Goal: Task Accomplishment & Management: Manage account settings

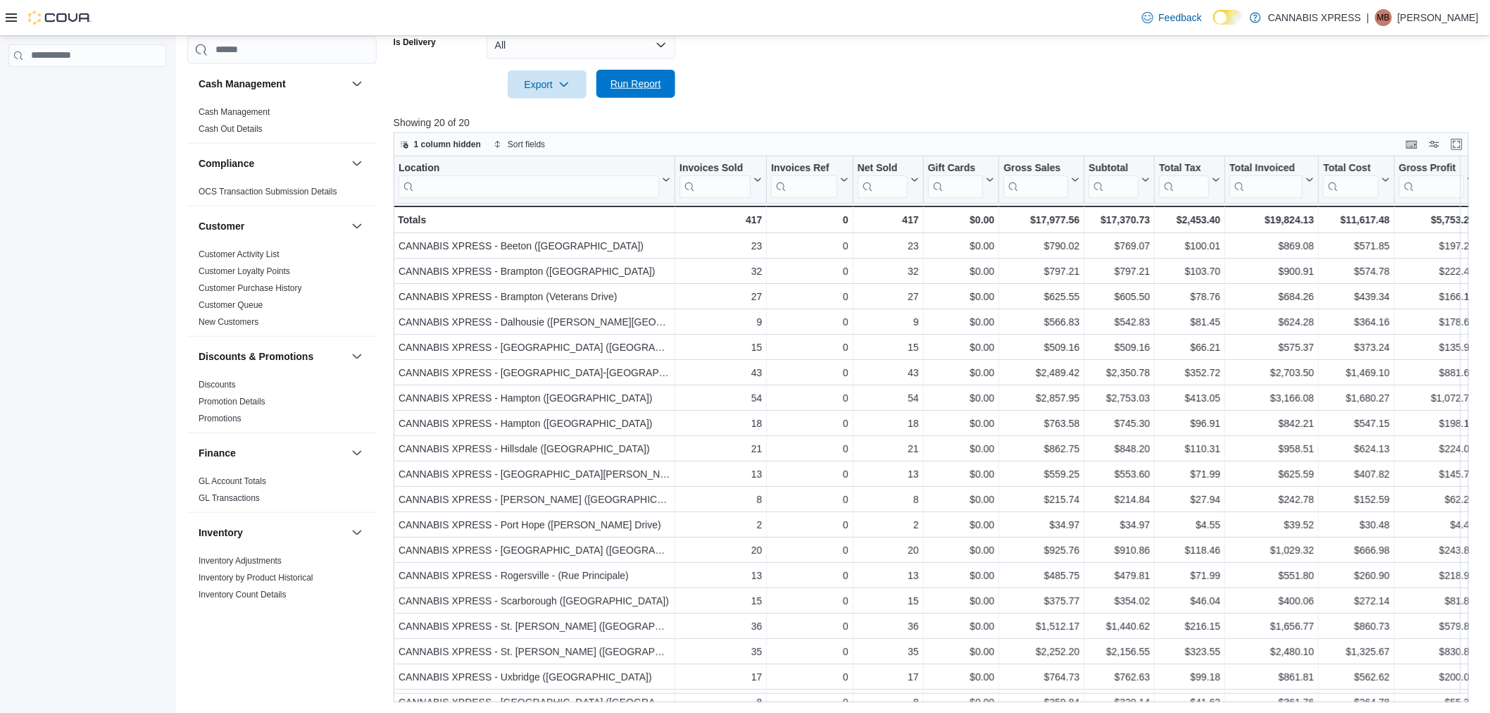
click at [629, 87] on span "Run Report" at bounding box center [636, 84] width 51 height 14
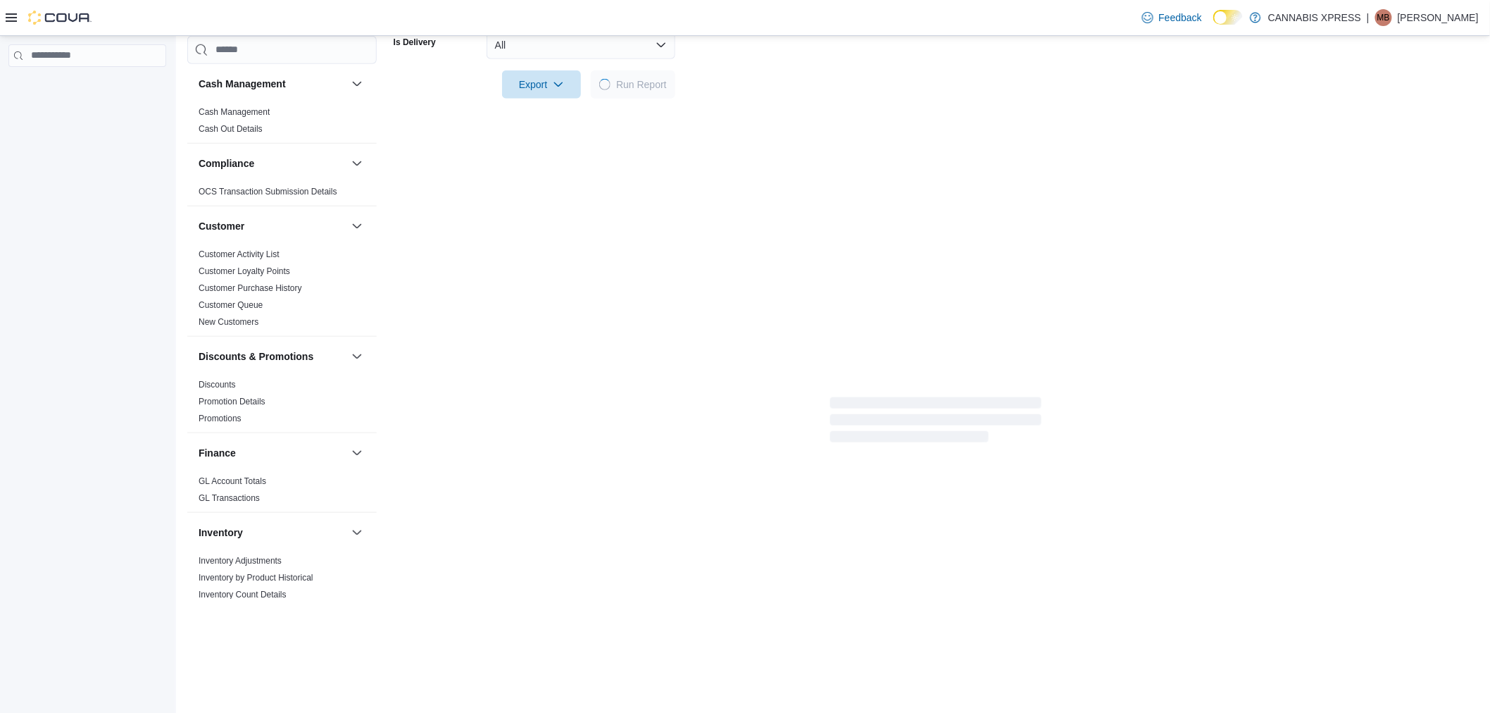
scroll to position [782, 0]
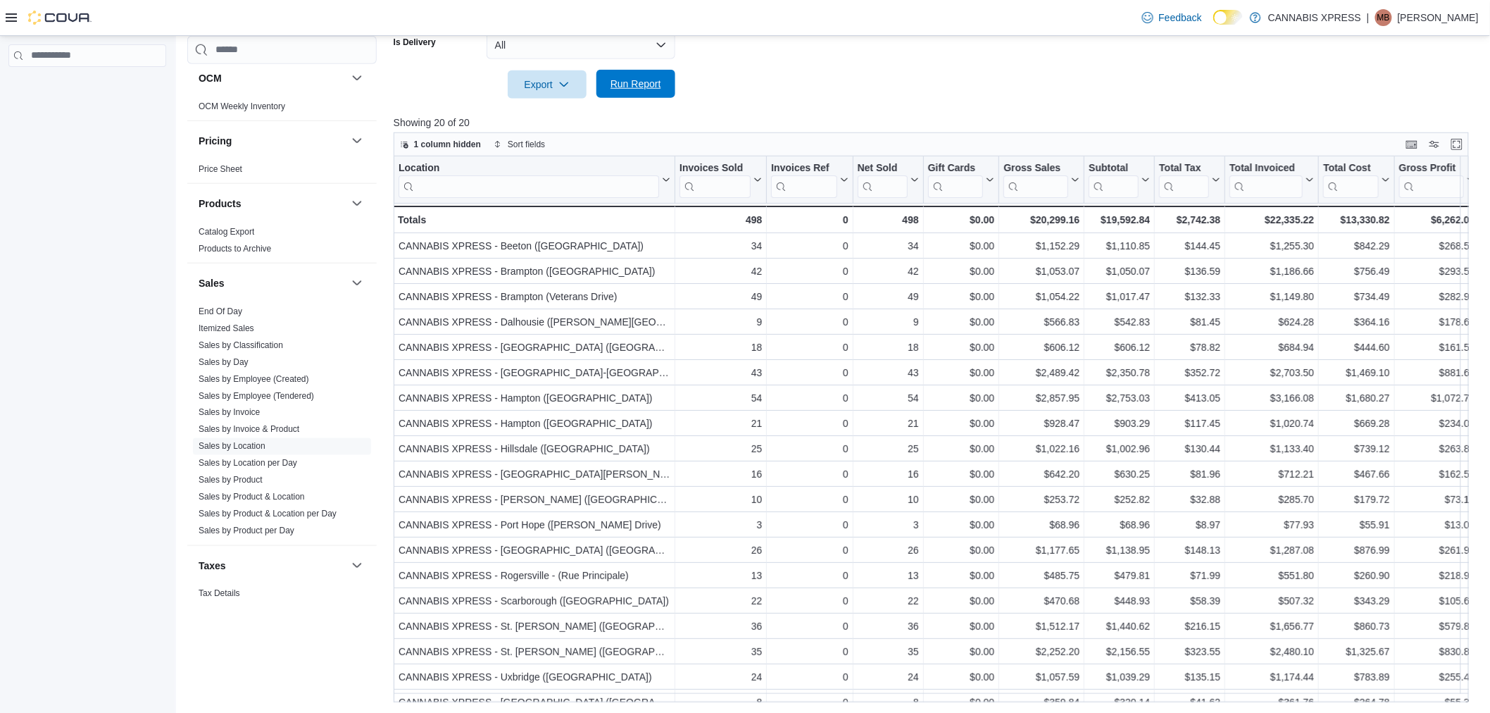
click at [623, 77] on span "Run Report" at bounding box center [636, 84] width 51 height 14
click at [642, 74] on span "Run Report" at bounding box center [636, 84] width 62 height 28
drag, startPoint x: 607, startPoint y: 81, endPoint x: 627, endPoint y: 63, distance: 27.0
click at [607, 81] on span "Run Report" at bounding box center [636, 84] width 62 height 28
drag, startPoint x: 643, startPoint y: 73, endPoint x: 555, endPoint y: 80, distance: 88.3
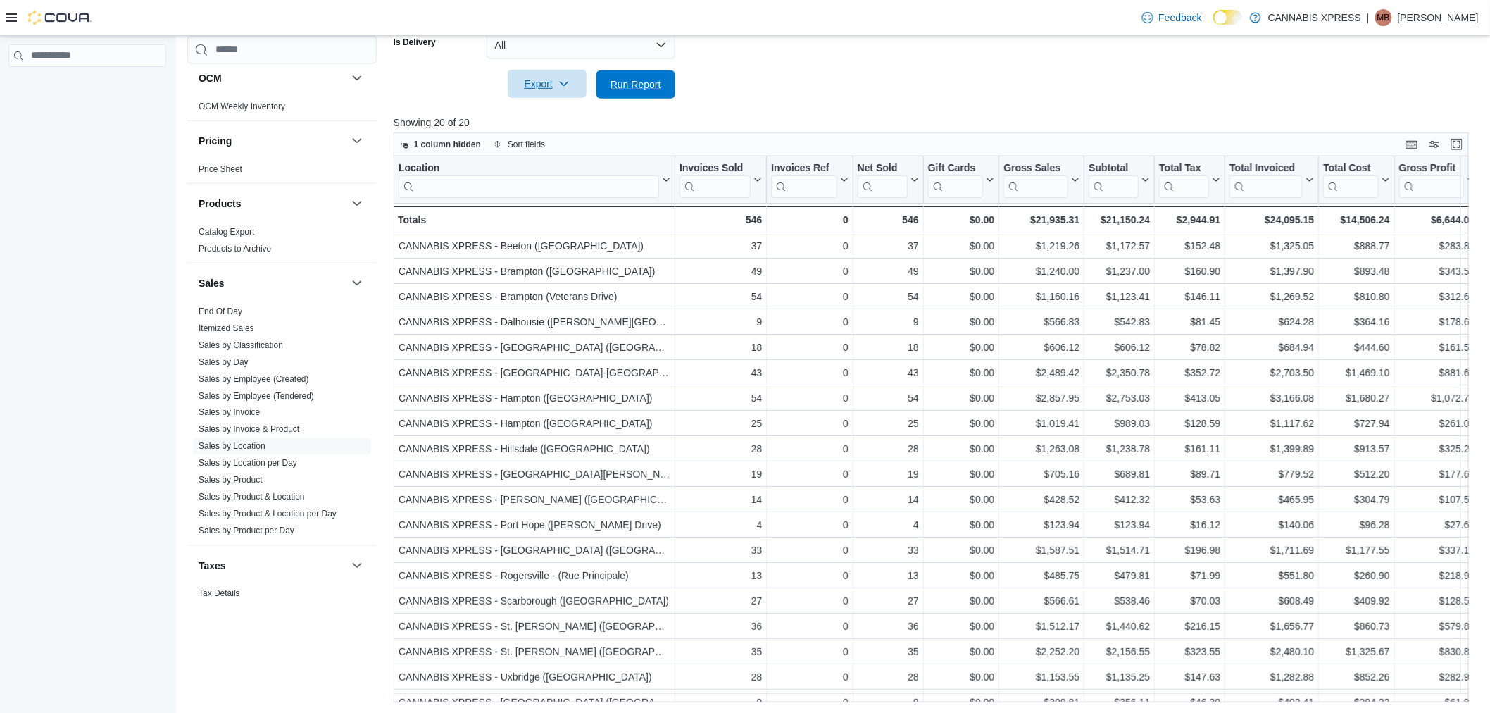
click at [643, 73] on span "Run Report" at bounding box center [636, 84] width 62 height 28
click at [644, 75] on span "Run Report" at bounding box center [636, 84] width 62 height 28
click at [623, 96] on div "Export Run Report" at bounding box center [535, 84] width 282 height 28
click at [649, 79] on span "Run Report" at bounding box center [636, 84] width 51 height 14
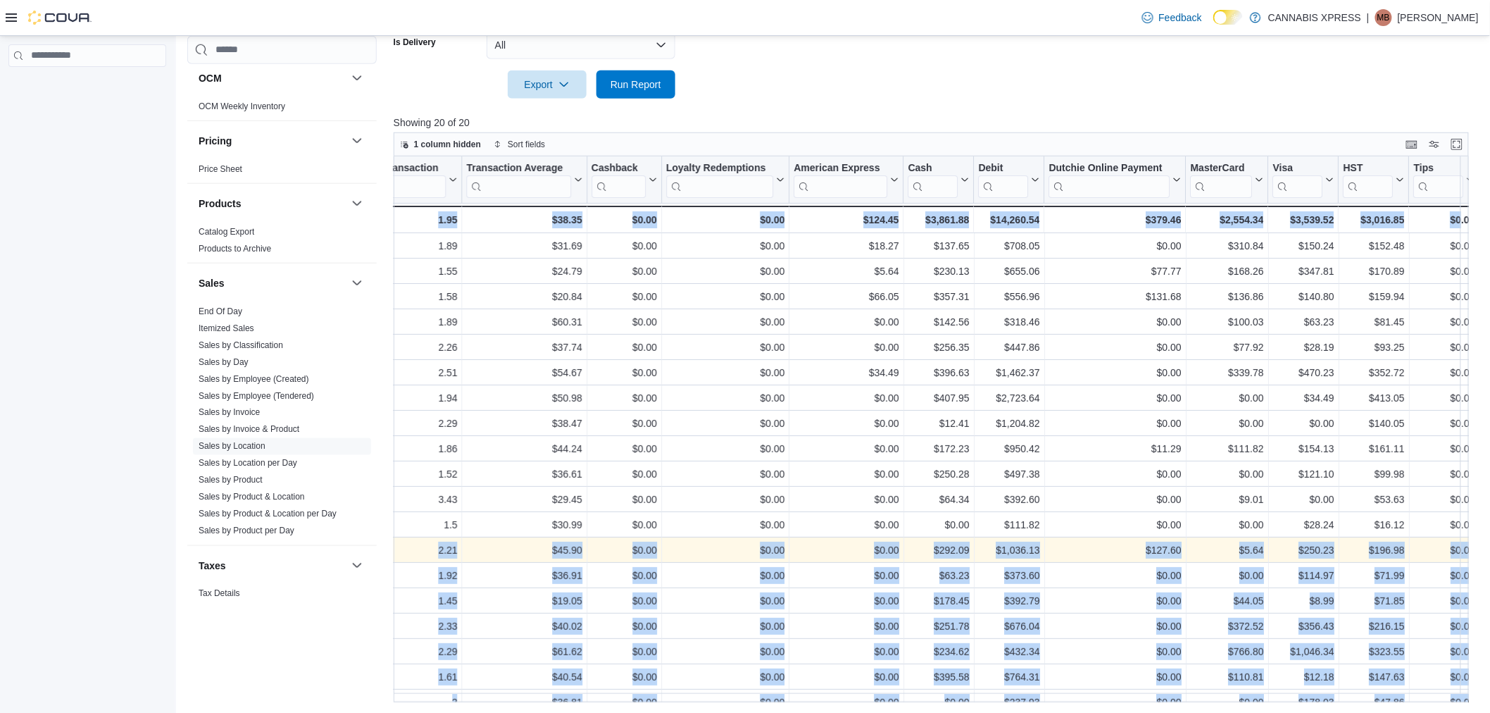
scroll to position [0, 1580]
drag, startPoint x: 551, startPoint y: 551, endPoint x: 1513, endPoint y: 549, distance: 961.3
click at [639, 81] on span "Run Report" at bounding box center [636, 84] width 51 height 14
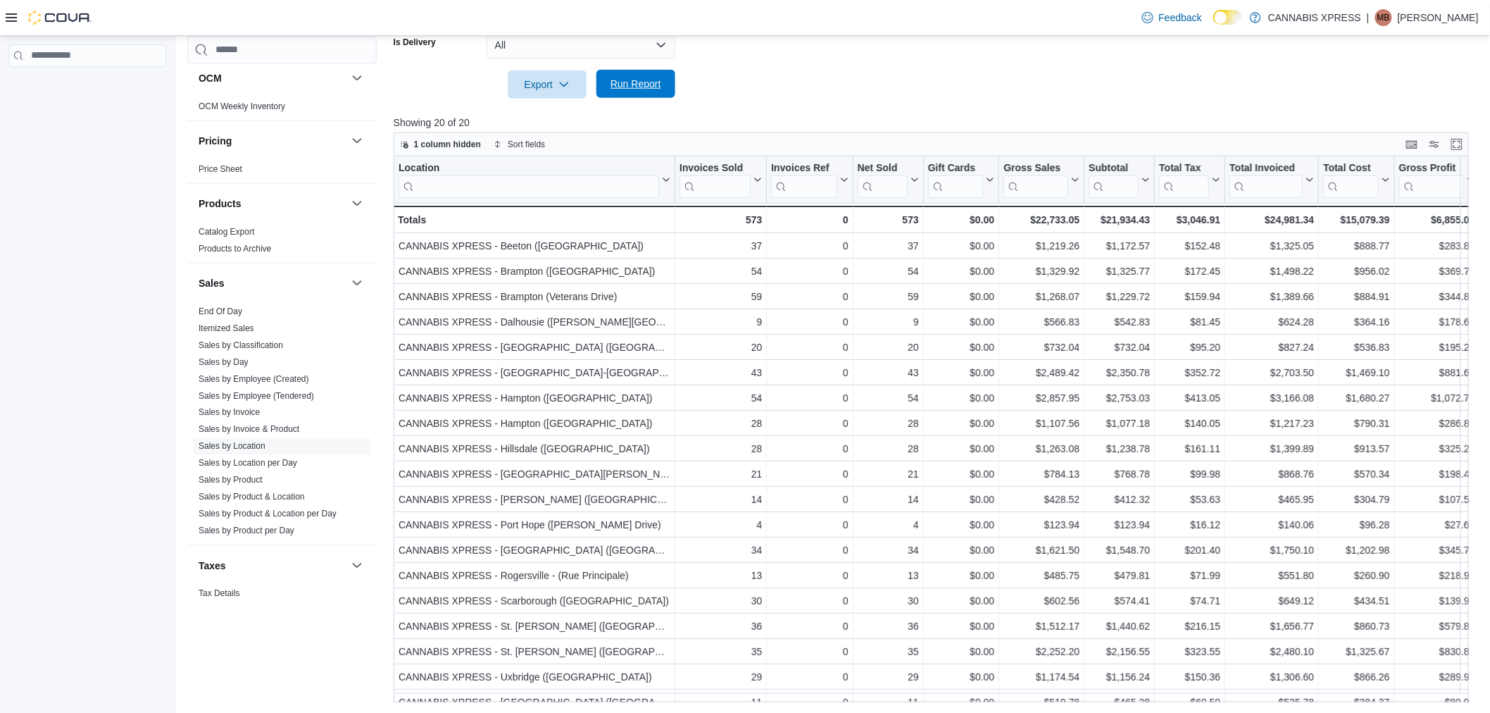
click at [625, 89] on span "Run Report" at bounding box center [636, 84] width 51 height 14
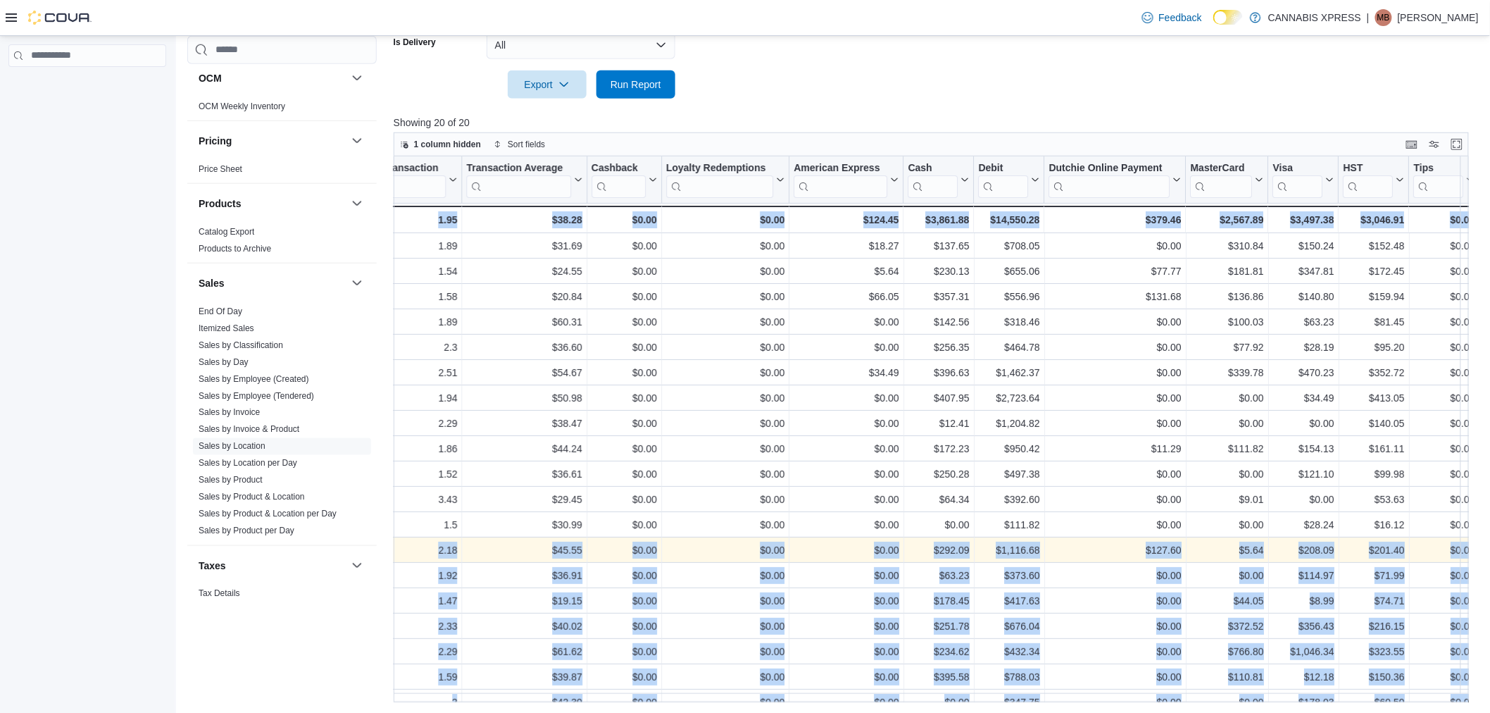
drag, startPoint x: 502, startPoint y: 547, endPoint x: 1562, endPoint y: 550, distance: 1059.9
click at [639, 86] on span "Run Report" at bounding box center [636, 84] width 51 height 14
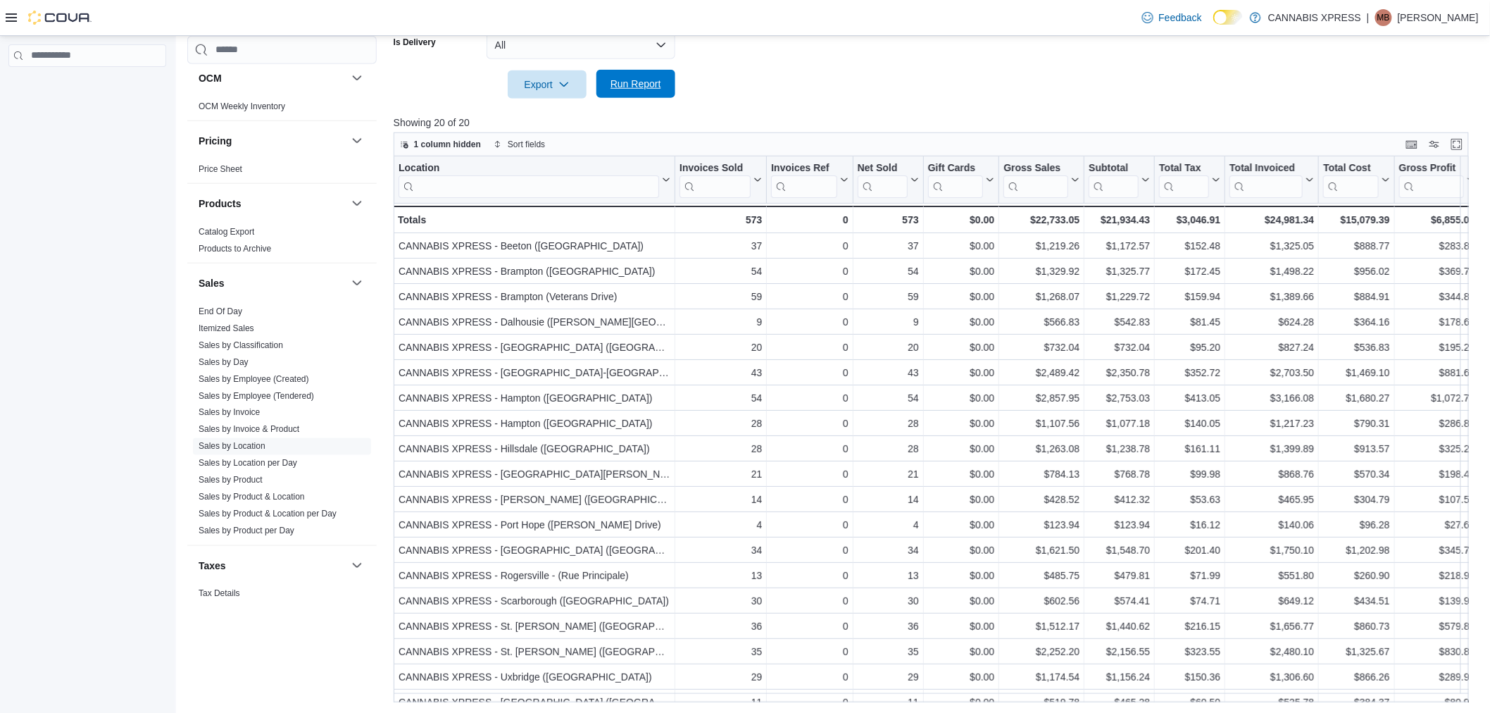
click at [639, 93] on span "Run Report" at bounding box center [636, 84] width 62 height 28
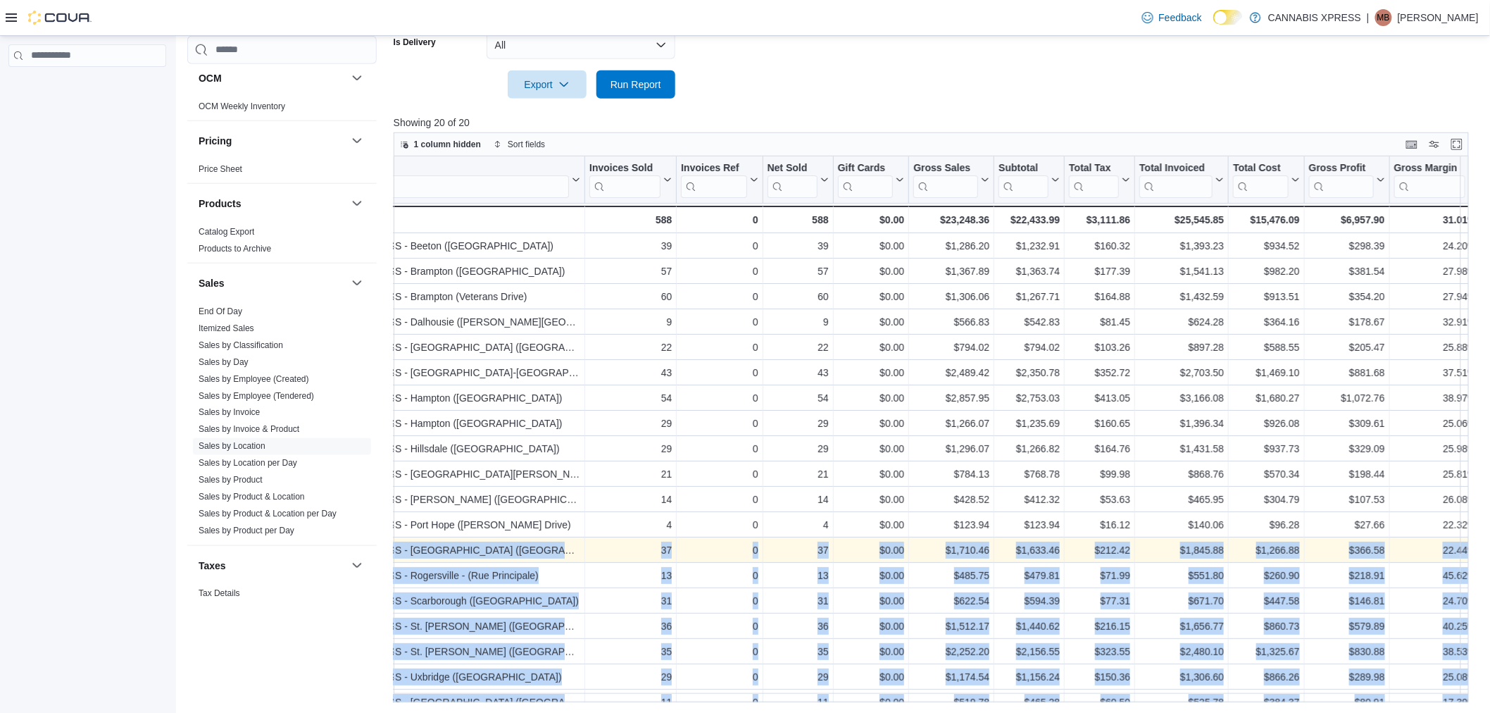
scroll to position [0, 0]
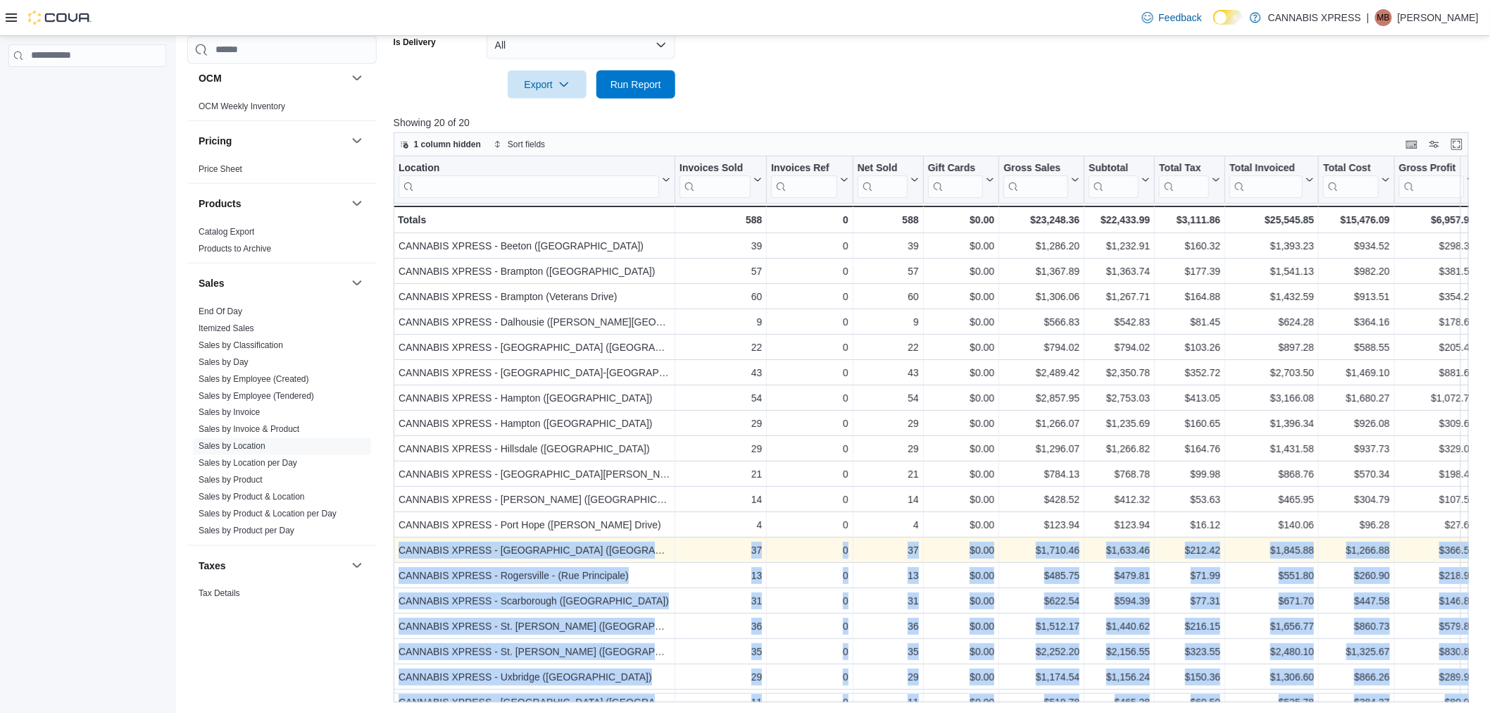
drag, startPoint x: 513, startPoint y: 554, endPoint x: 344, endPoint y: 600, distance: 175.3
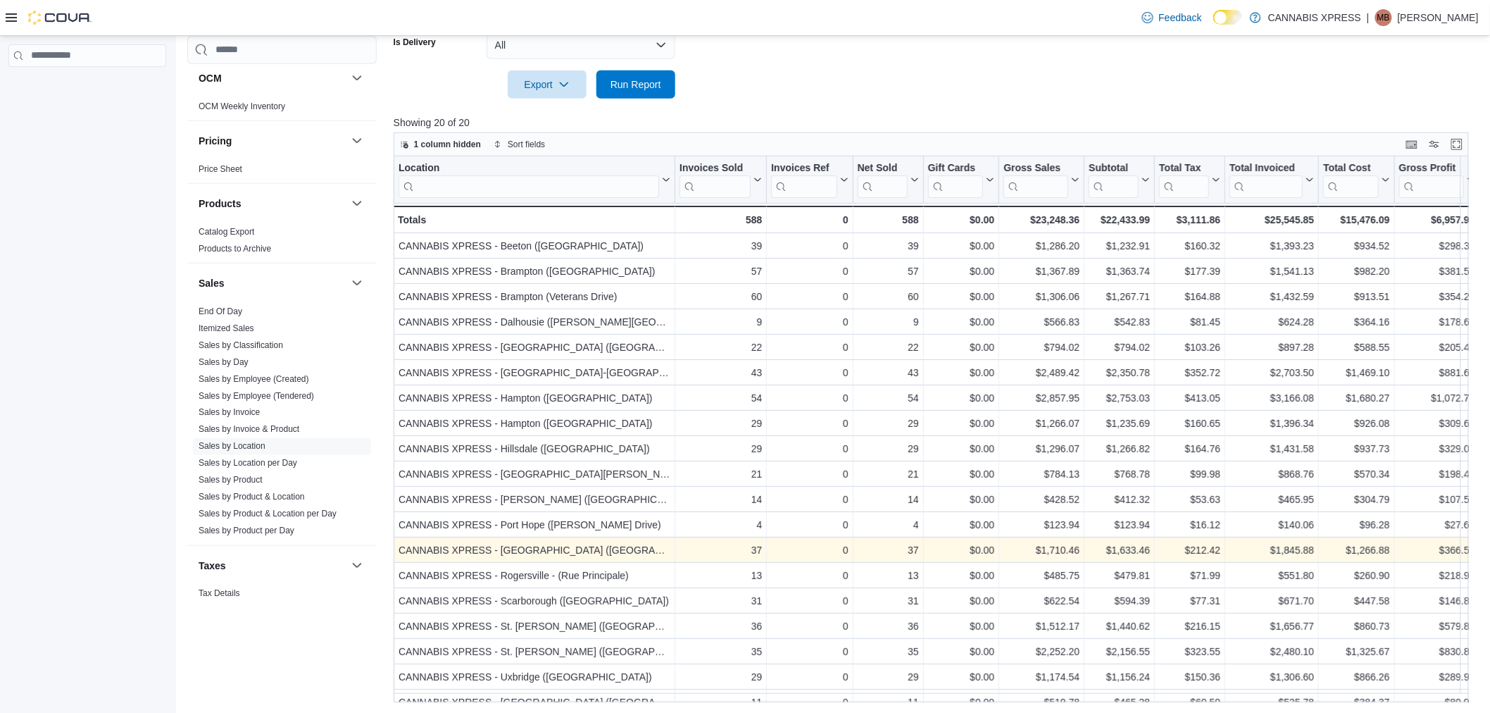
click at [318, 635] on div "Cash Management Cash Management Cash Out Details Compliance OCS Transaction Sub…" at bounding box center [281, 356] width 189 height 642
drag, startPoint x: 644, startPoint y: 79, endPoint x: 489, endPoint y: 43, distance: 159.0
click at [644, 79] on span "Run Report" at bounding box center [636, 84] width 51 height 14
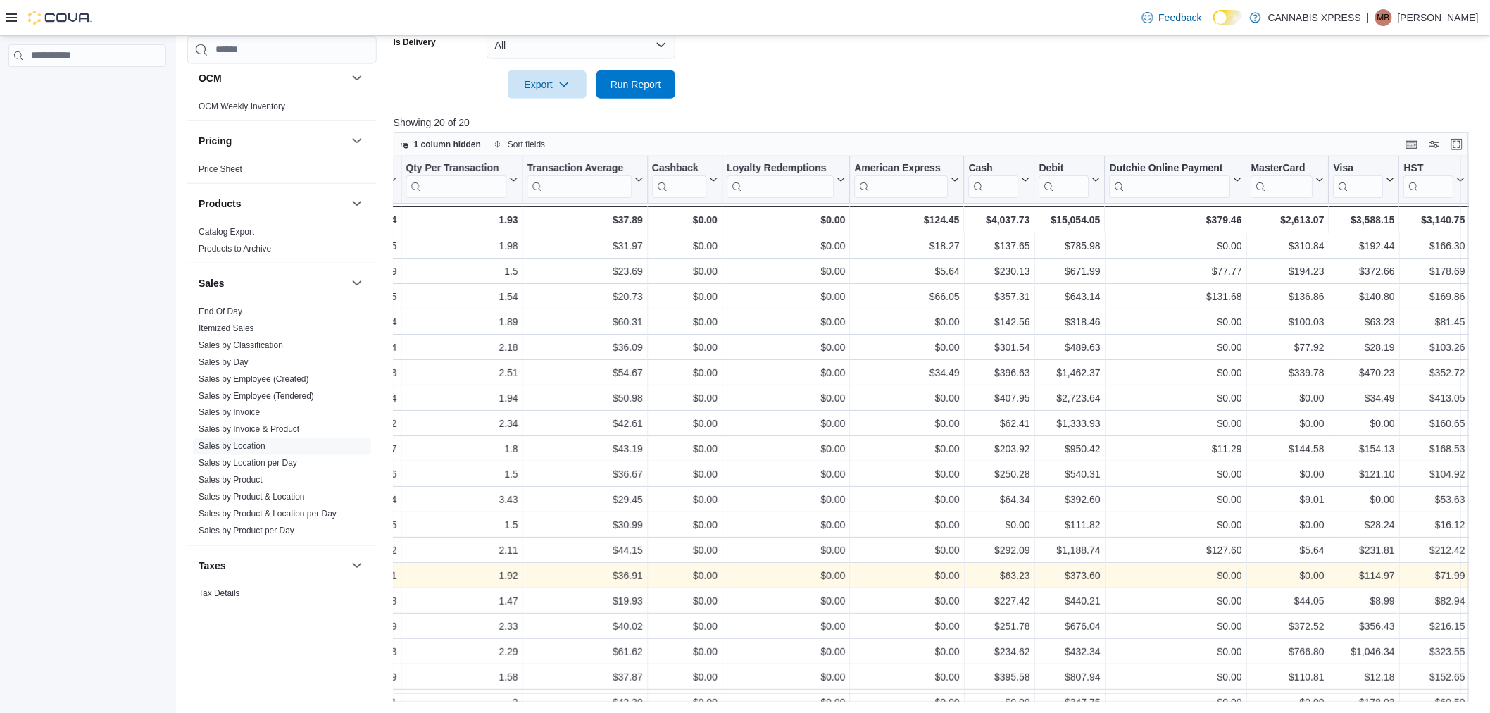
scroll to position [0, 1580]
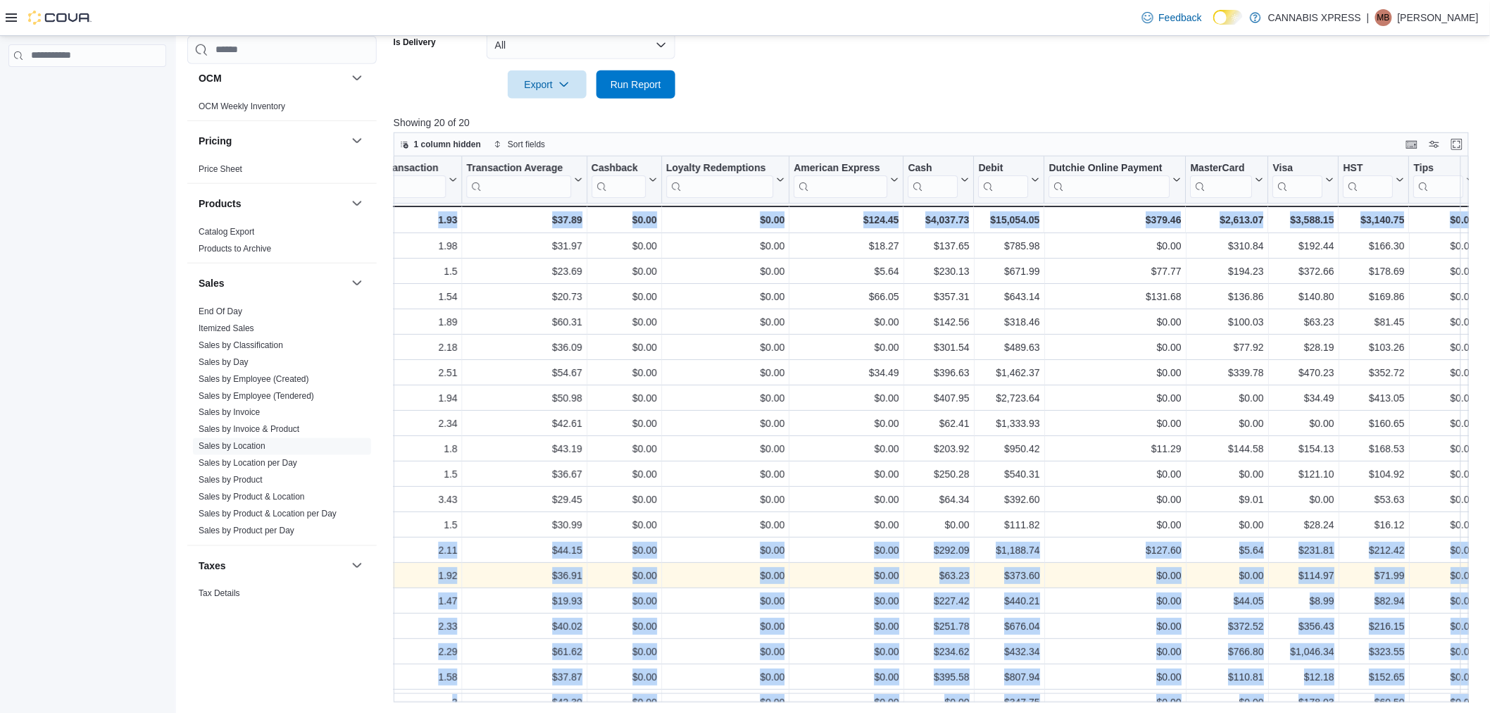
drag, startPoint x: 1171, startPoint y: 573, endPoint x: 1489, endPoint y: 553, distance: 318.3
click at [624, 89] on span "Run Report" at bounding box center [636, 84] width 51 height 14
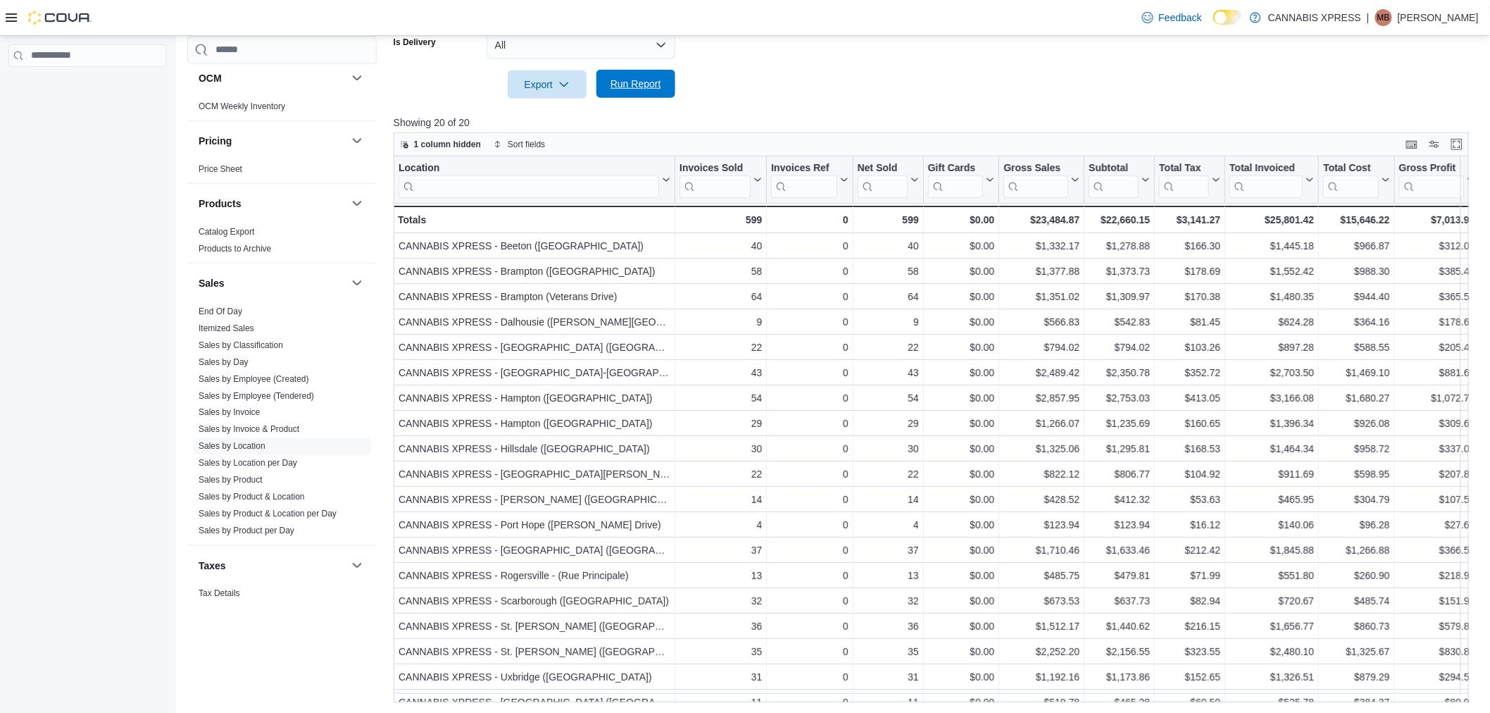
click at [649, 81] on span "Run Report" at bounding box center [636, 84] width 51 height 14
click at [673, 94] on button "Run Report" at bounding box center [635, 84] width 79 height 28
click at [605, 73] on span "Run Report" at bounding box center [636, 84] width 62 height 28
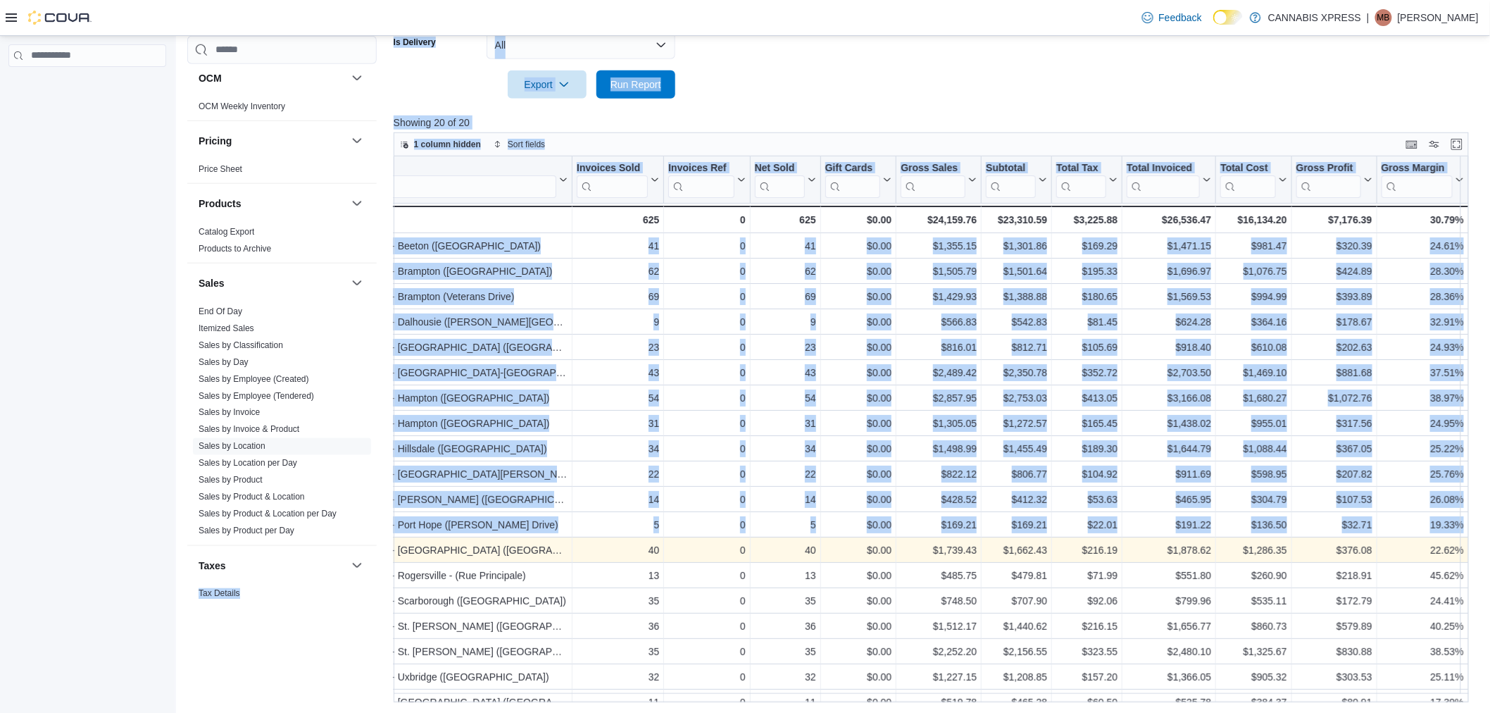
scroll to position [0, 0]
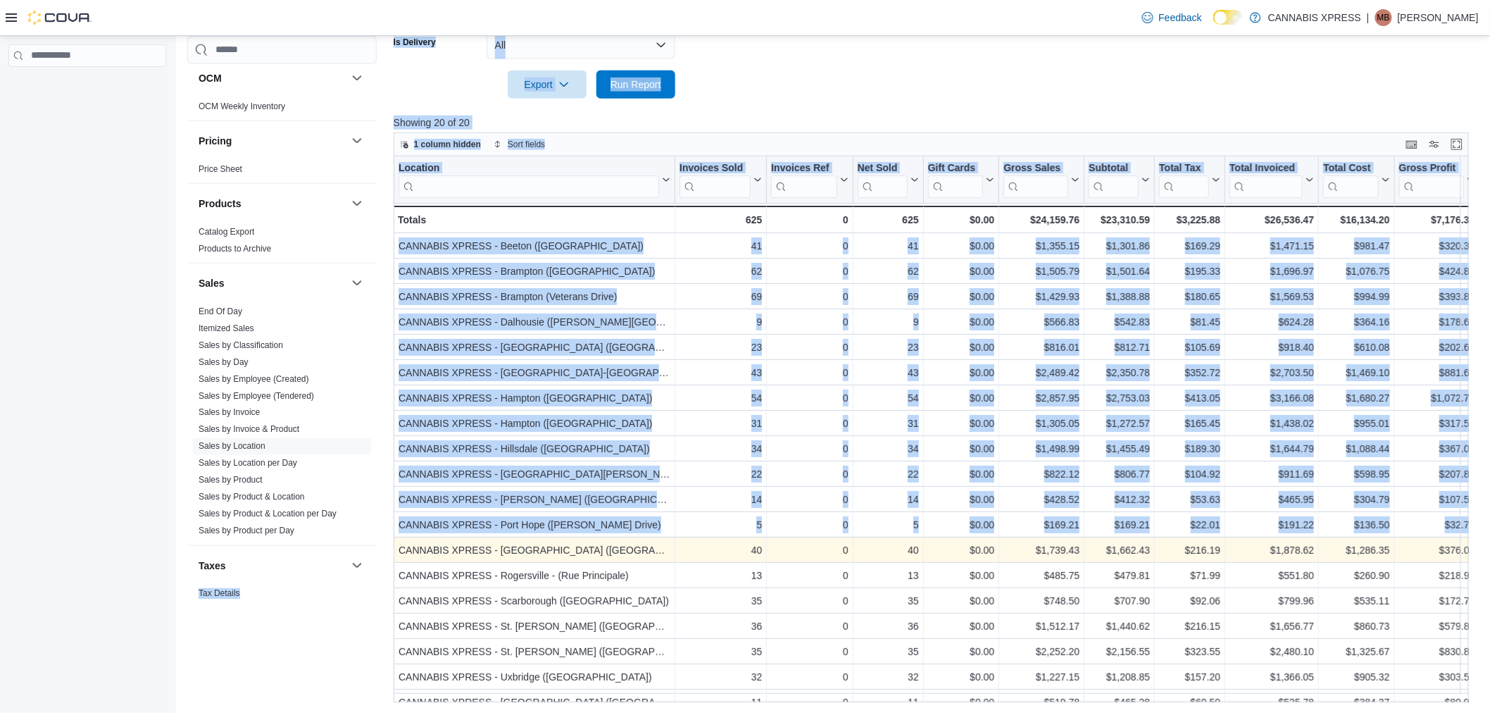
drag, startPoint x: 509, startPoint y: 552, endPoint x: 335, endPoint y: 628, distance: 190.5
click at [339, 638] on div "Cash Management Cash Management Cash Out Details Compliance OCS Transaction Sub…" at bounding box center [281, 356] width 189 height 642
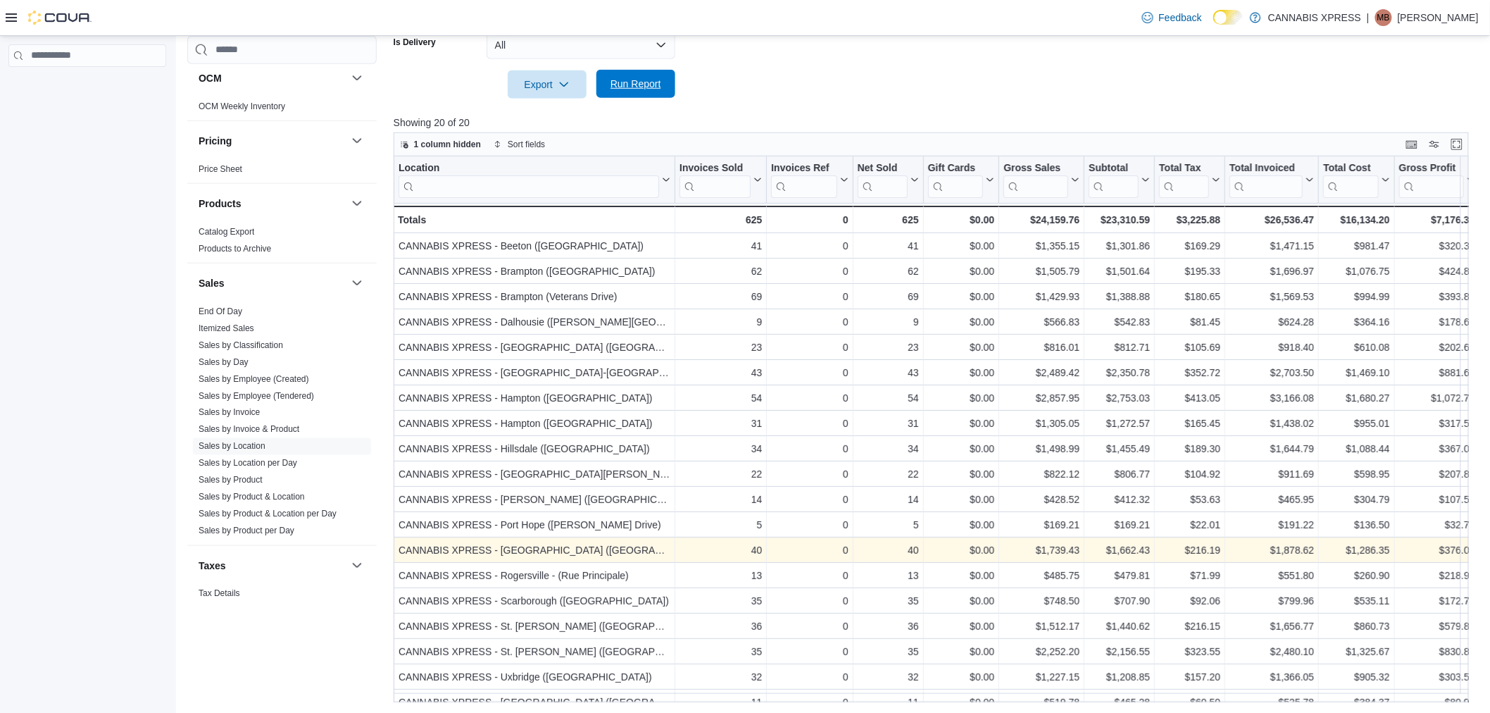
click at [629, 73] on span "Run Report" at bounding box center [636, 84] width 62 height 28
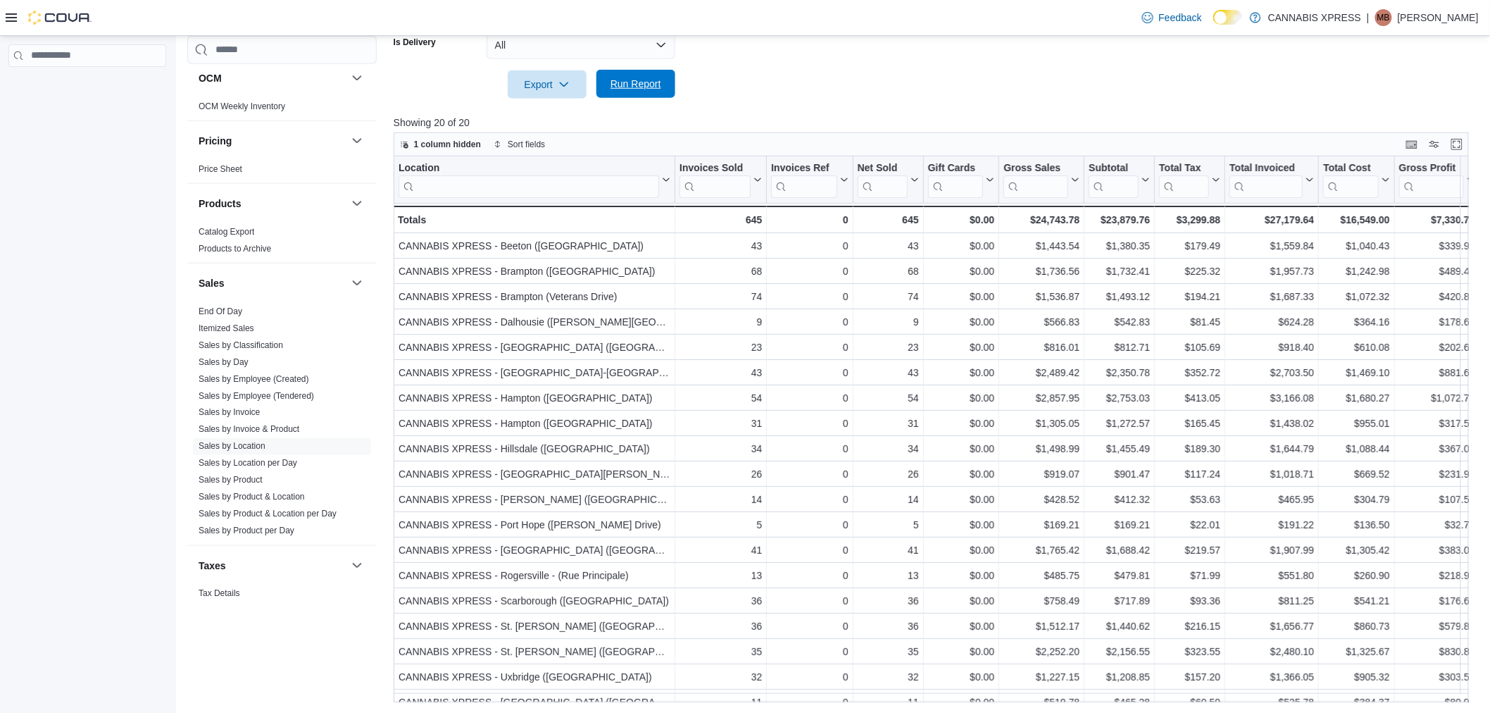
click at [660, 80] on span "Run Report" at bounding box center [636, 84] width 51 height 14
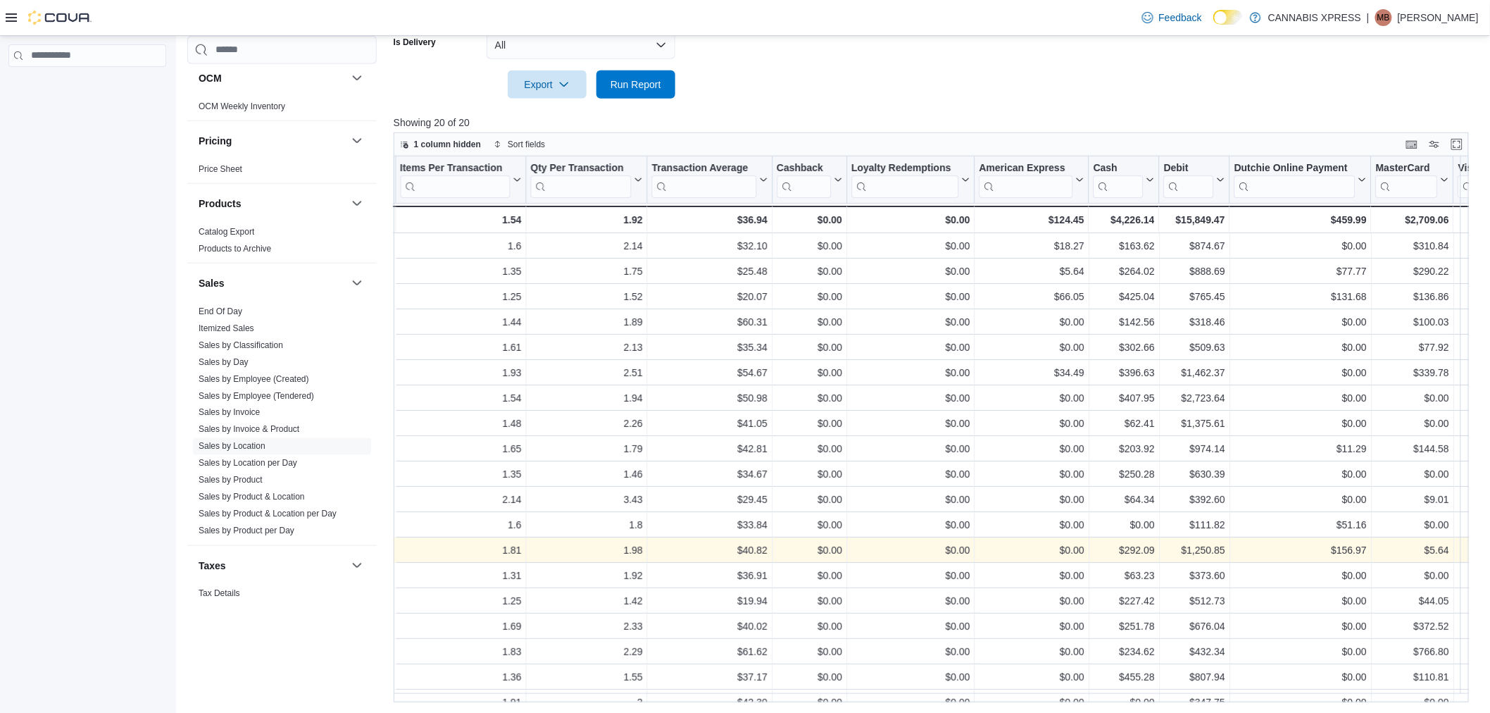
scroll to position [0, 1580]
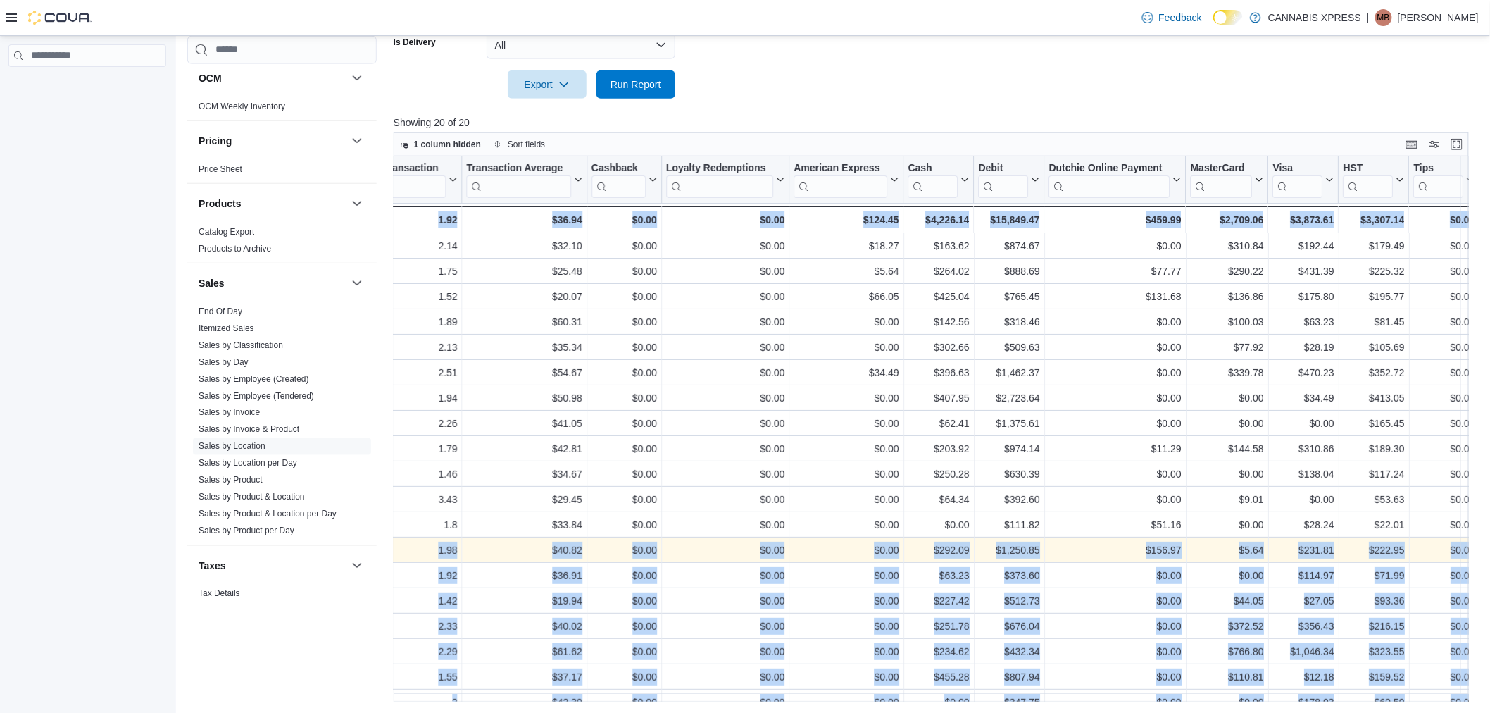
drag, startPoint x: 494, startPoint y: 545, endPoint x: 1509, endPoint y: 535, distance: 1014.8
drag, startPoint x: 621, startPoint y: 89, endPoint x: 1500, endPoint y: 480, distance: 961.9
click at [621, 89] on span "Run Report" at bounding box center [636, 84] width 51 height 14
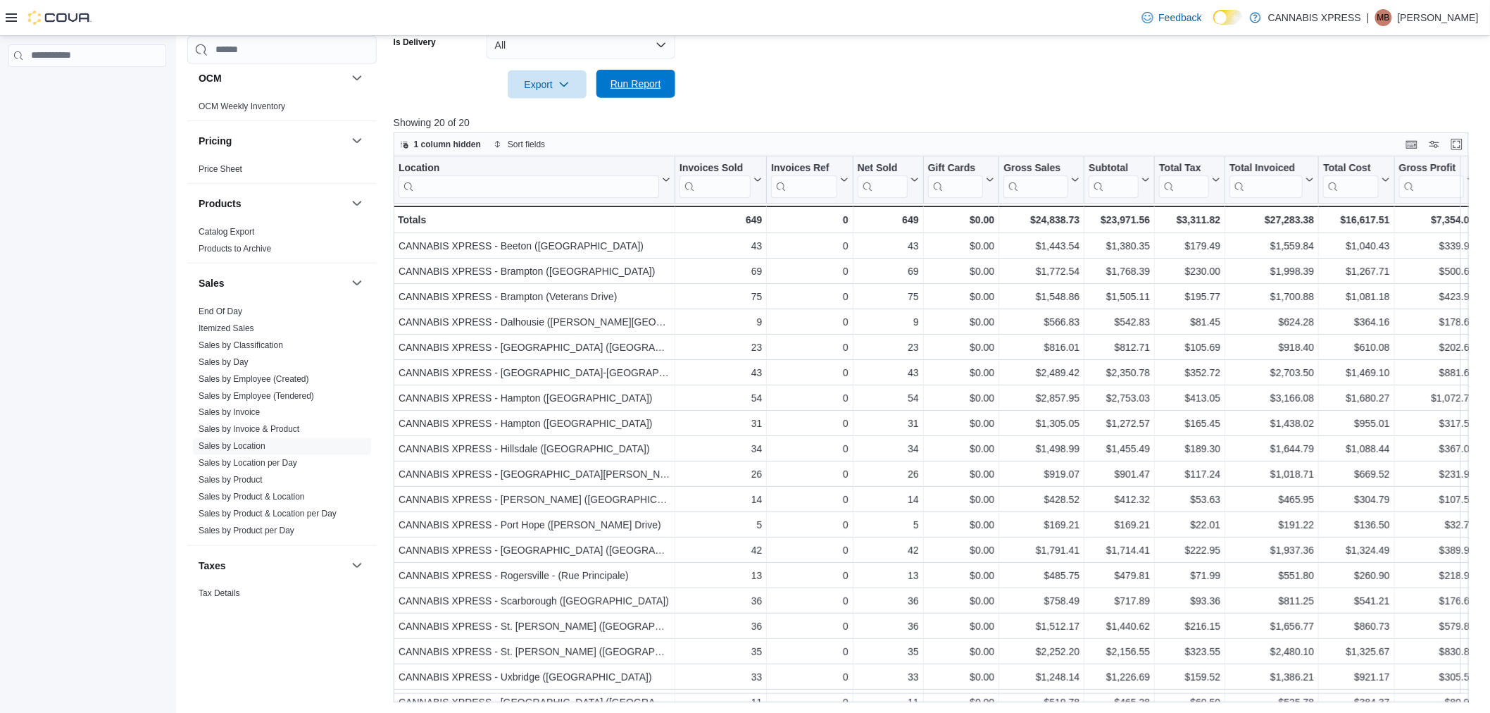
click at [623, 75] on span "Run Report" at bounding box center [636, 84] width 62 height 28
click at [627, 90] on span "Run Report" at bounding box center [636, 84] width 62 height 28
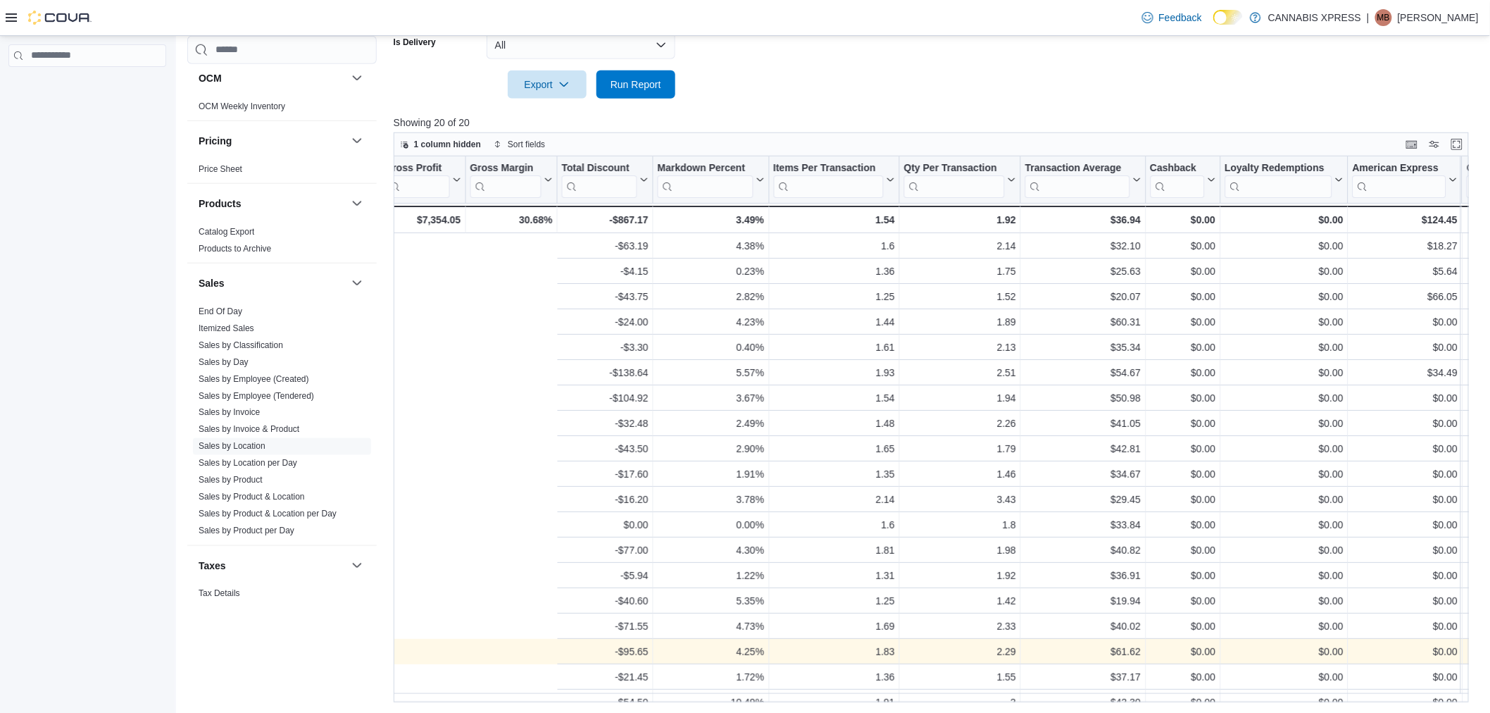
scroll to position [0, 1280]
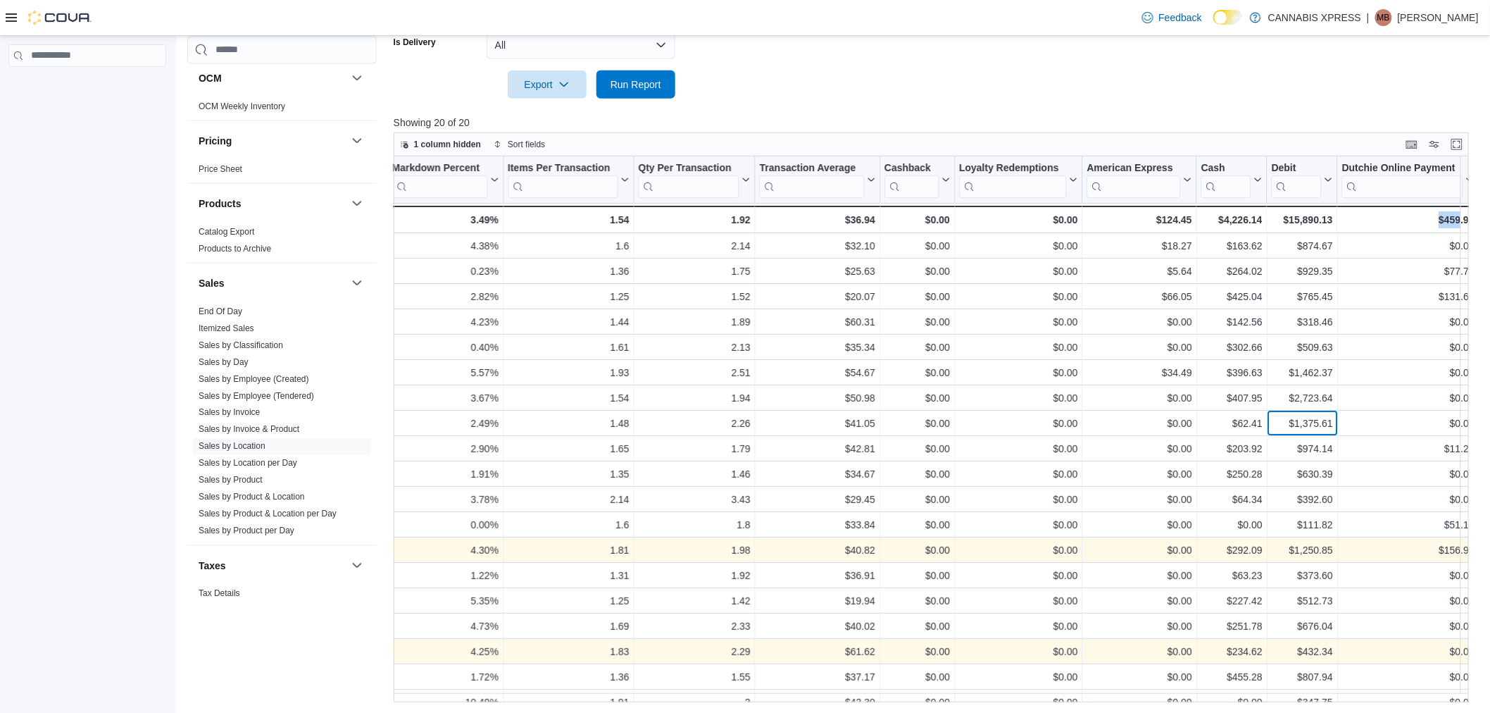
drag, startPoint x: 1509, startPoint y: 546, endPoint x: 1254, endPoint y: 555, distance: 255.8
click at [1261, 548] on div "Location Click to view column header actions Invoices Sold Click to view column…" at bounding box center [408, 448] width 2589 height 584
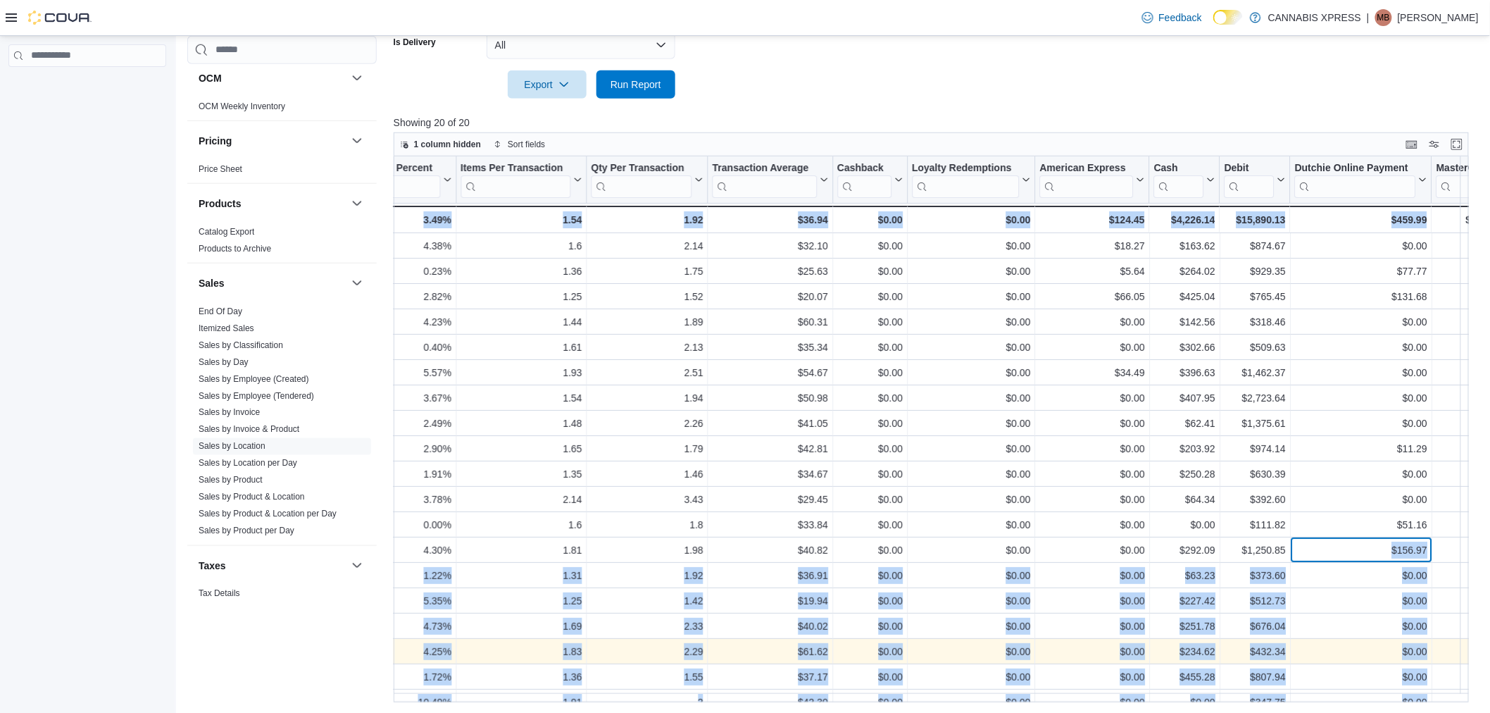
scroll to position [0, 1580]
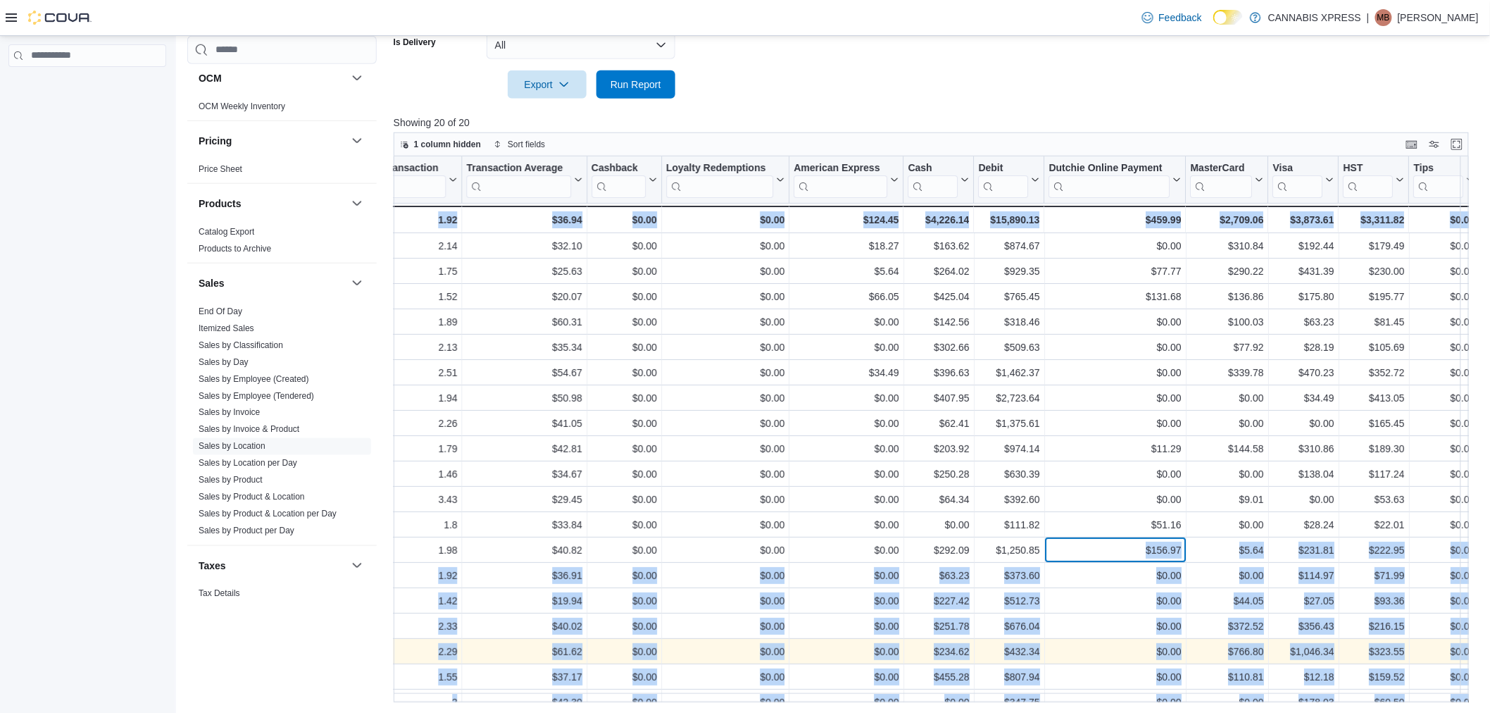
drag, startPoint x: 1454, startPoint y: 551, endPoint x: 1496, endPoint y: 549, distance: 43.0
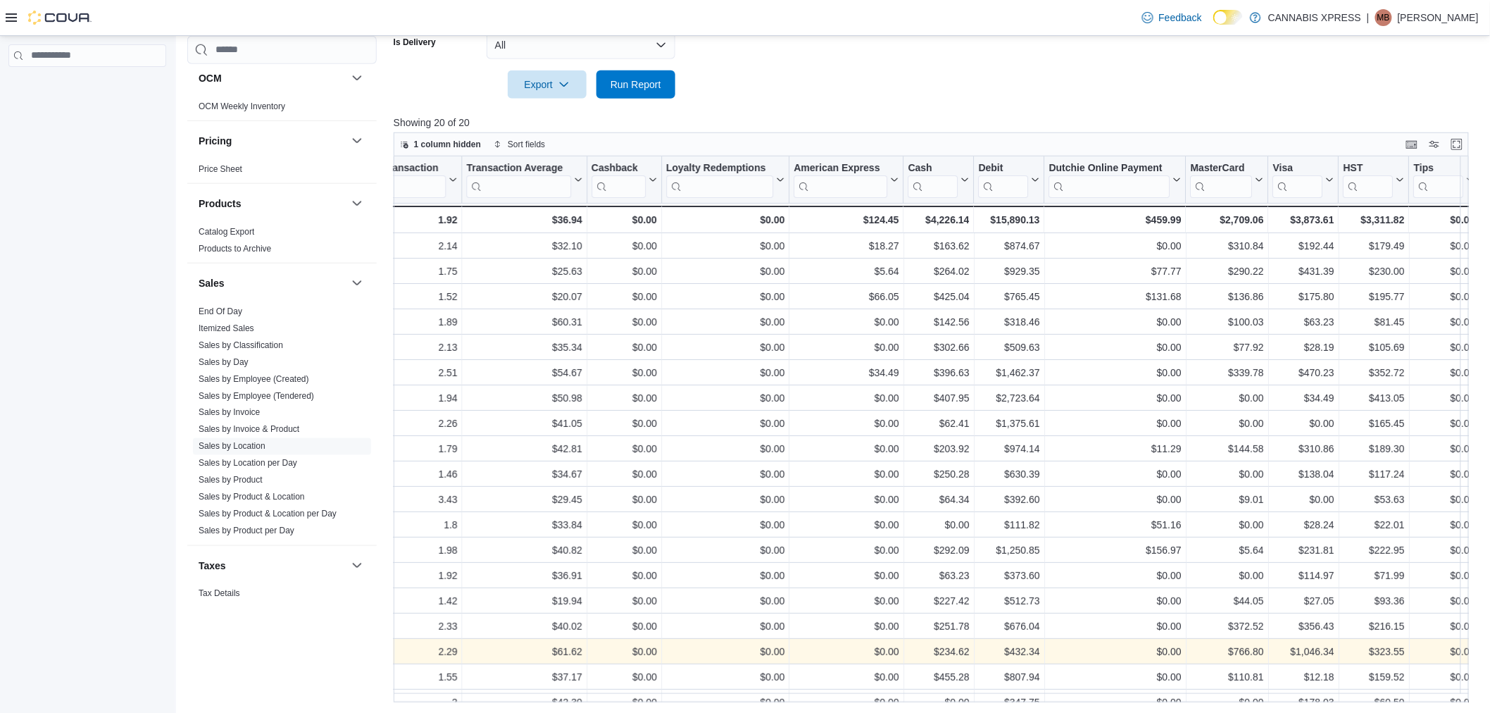
click at [635, 85] on span "Run Report" at bounding box center [636, 84] width 51 height 14
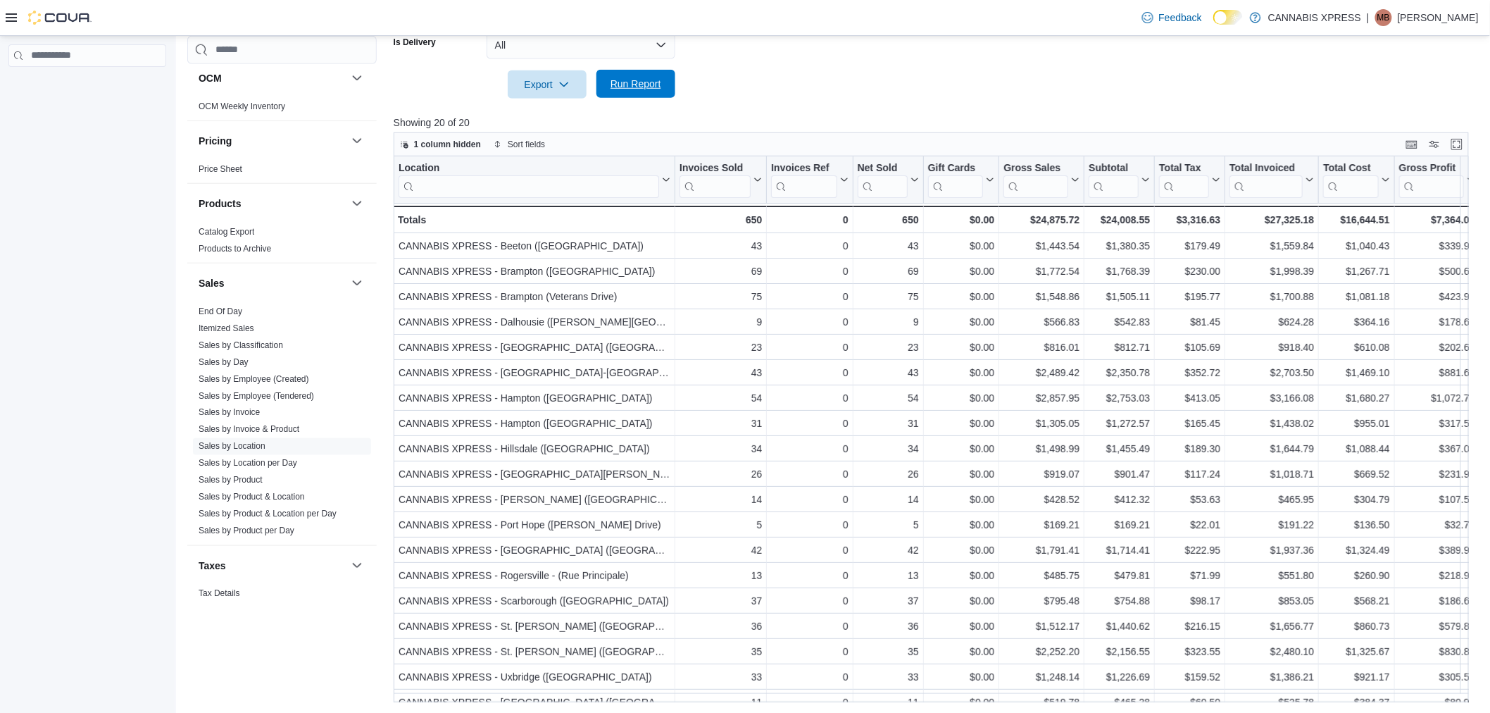
click at [607, 86] on span "Run Report" at bounding box center [636, 84] width 62 height 28
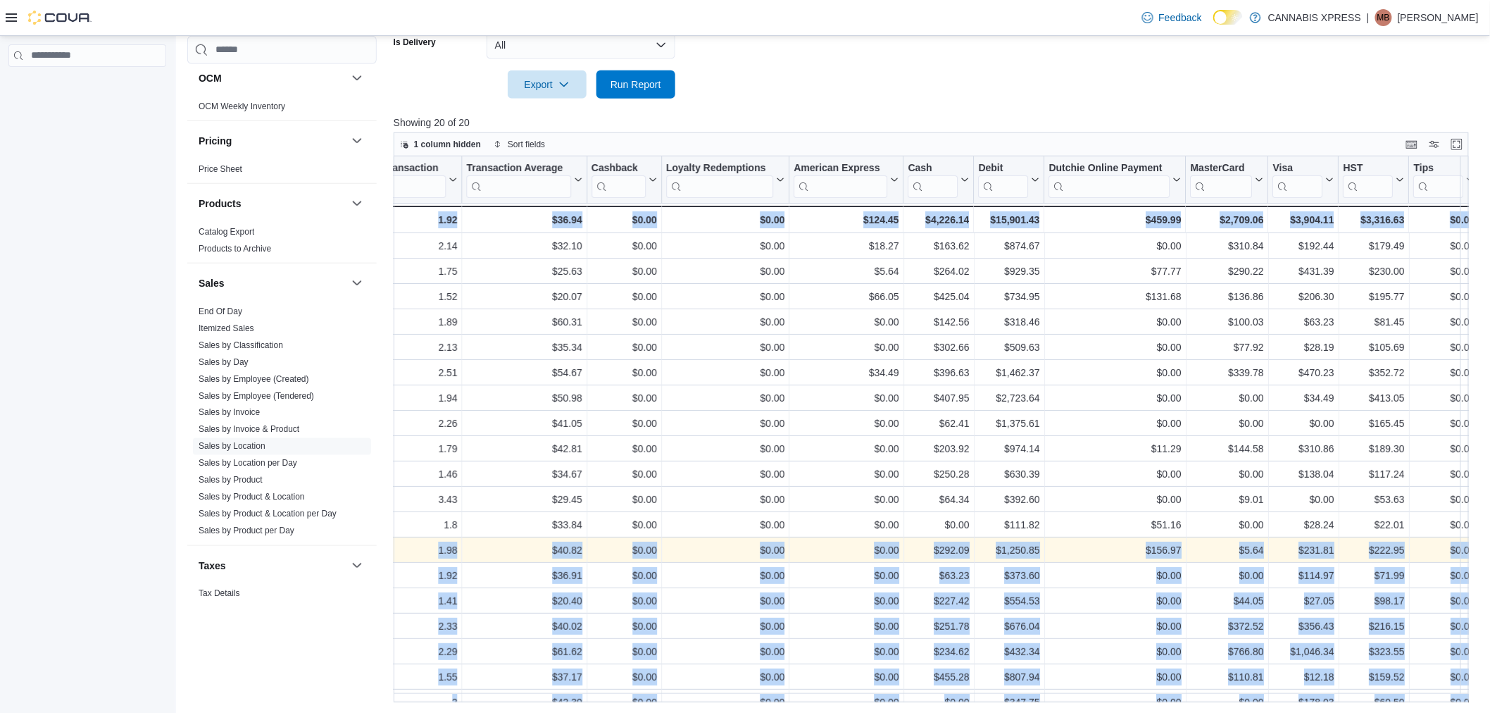
drag, startPoint x: 486, startPoint y: 544, endPoint x: 1524, endPoint y: 545, distance: 1038.0
click at [632, 89] on span "Run Report" at bounding box center [636, 84] width 62 height 28
drag, startPoint x: 451, startPoint y: 551, endPoint x: 1505, endPoint y: 551, distance: 1054.2
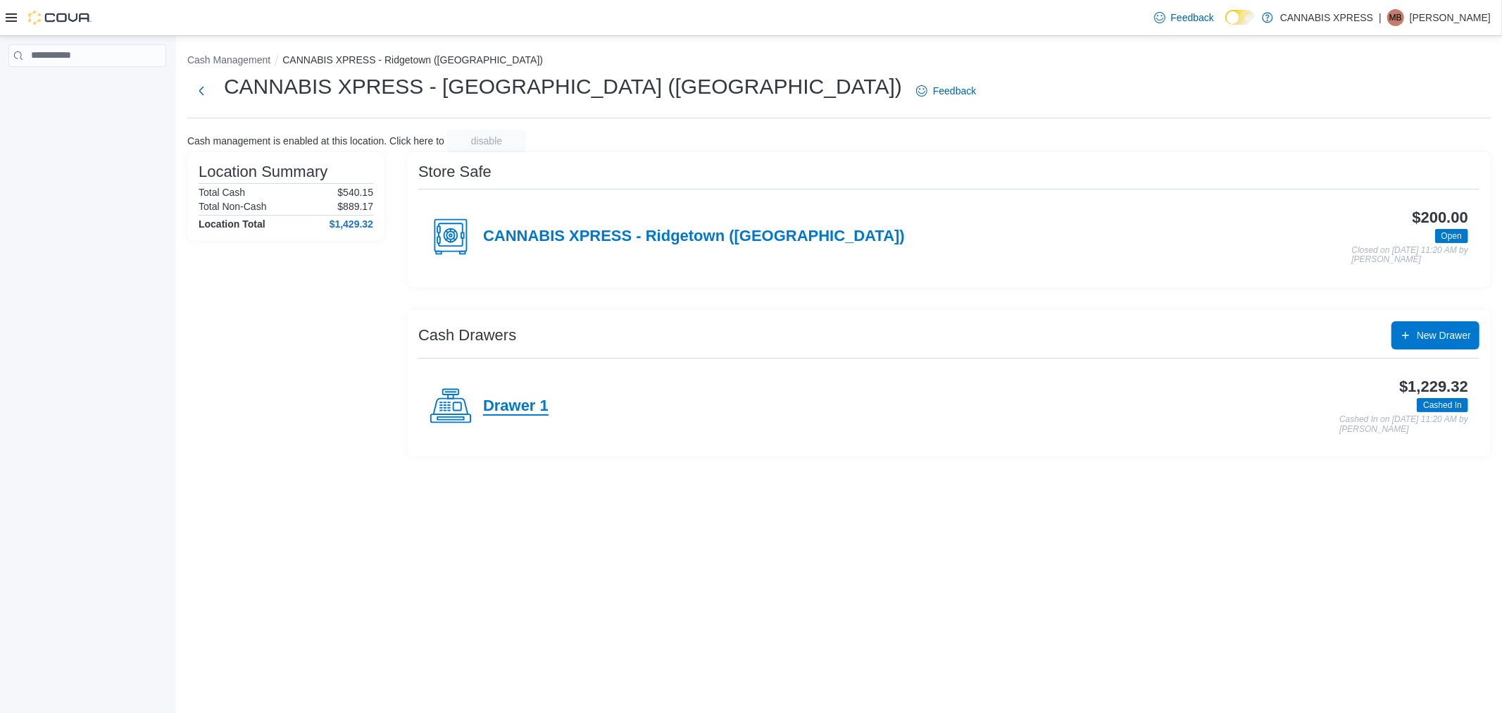
click at [529, 411] on h4 "Drawer 1" at bounding box center [515, 406] width 65 height 18
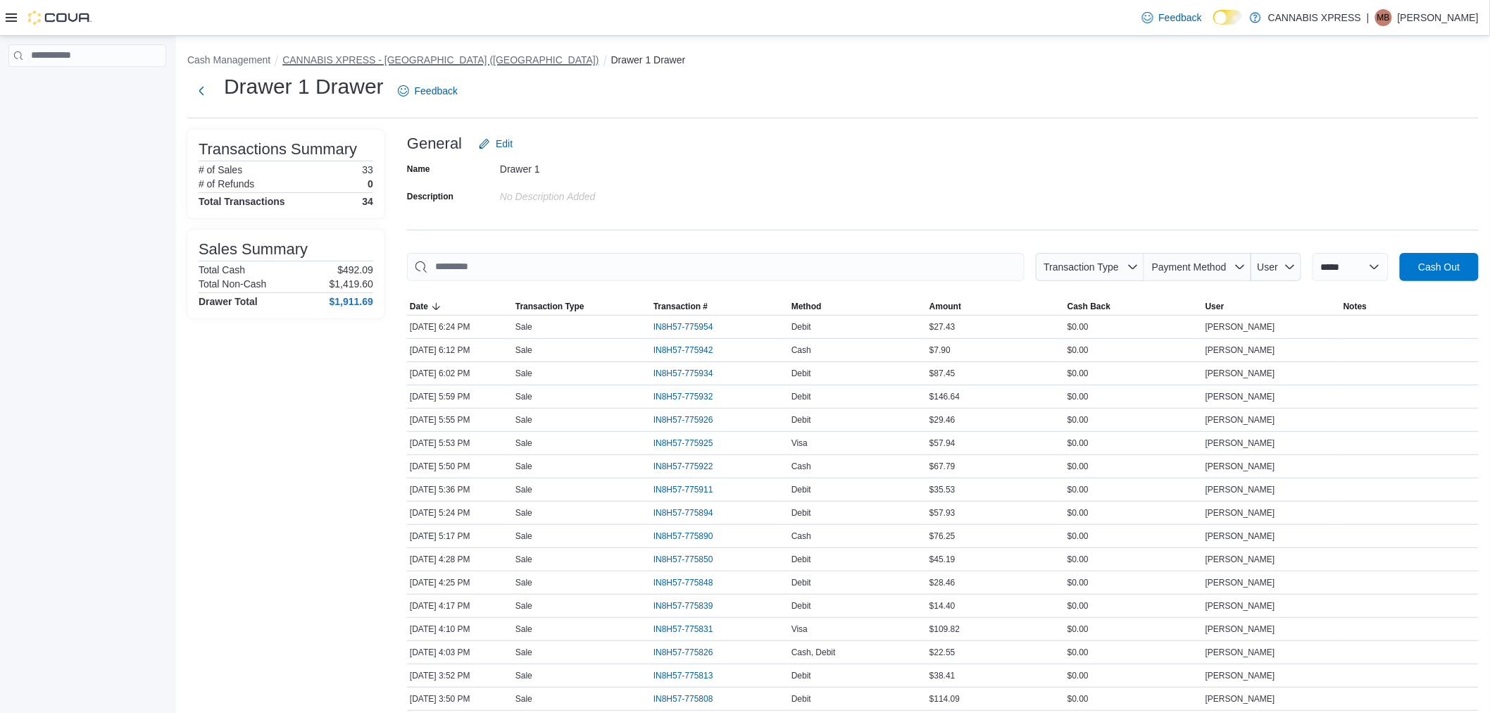
click at [411, 59] on button "CANNABIS XPRESS - [GEOGRAPHIC_DATA] ([GEOGRAPHIC_DATA])" at bounding box center [440, 59] width 316 height 11
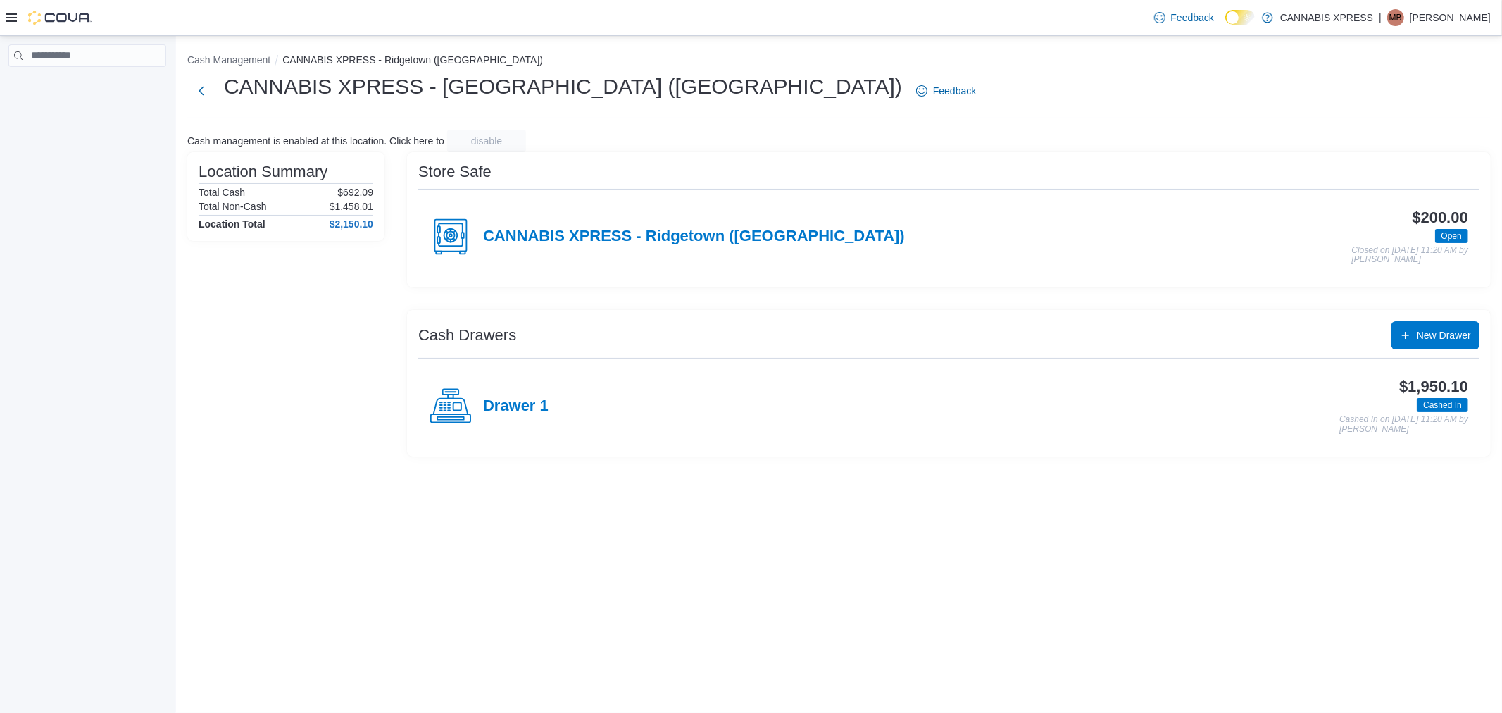
click at [534, 399] on h4 "Drawer 1" at bounding box center [515, 406] width 65 height 18
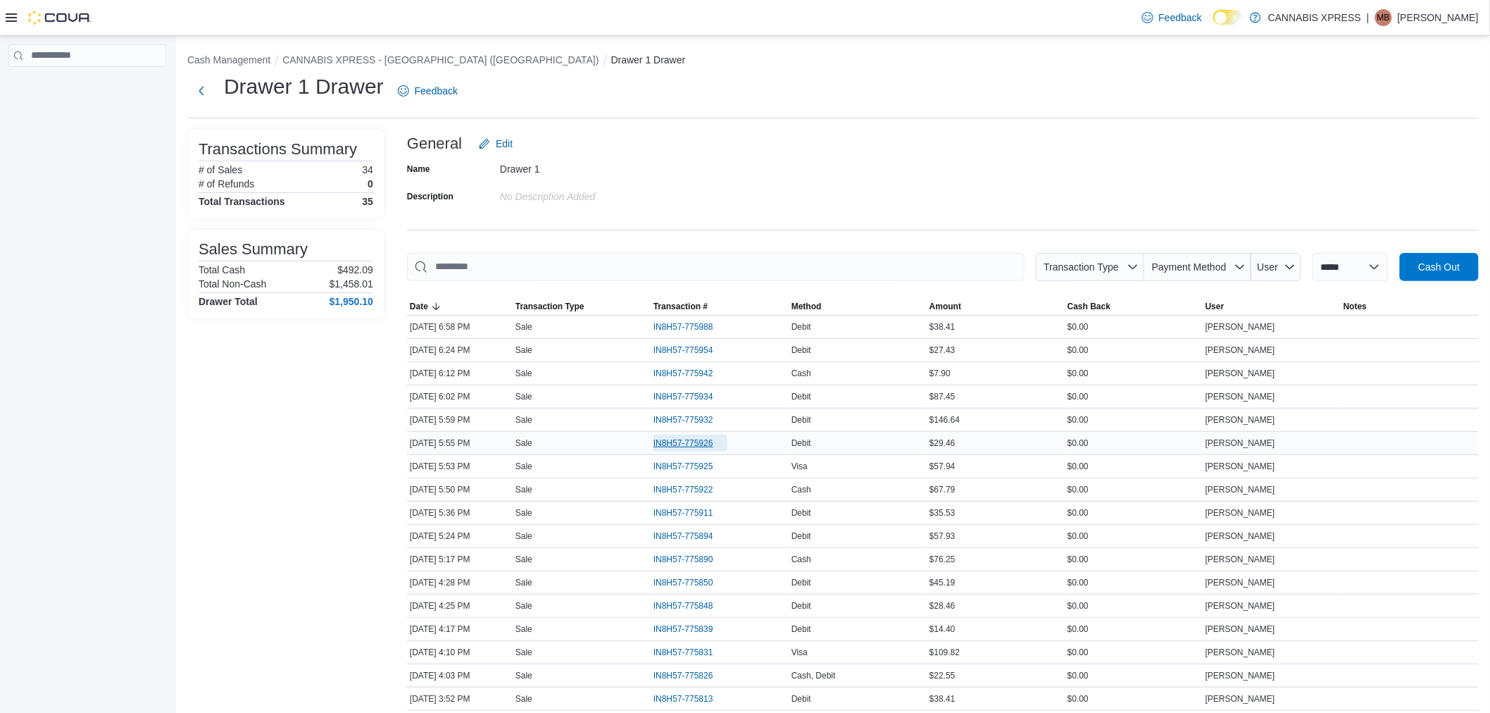
click at [692, 446] on span "IN8H57-775926" at bounding box center [684, 442] width 60 height 11
click at [670, 465] on span "IN8H57-775925" at bounding box center [684, 466] width 60 height 11
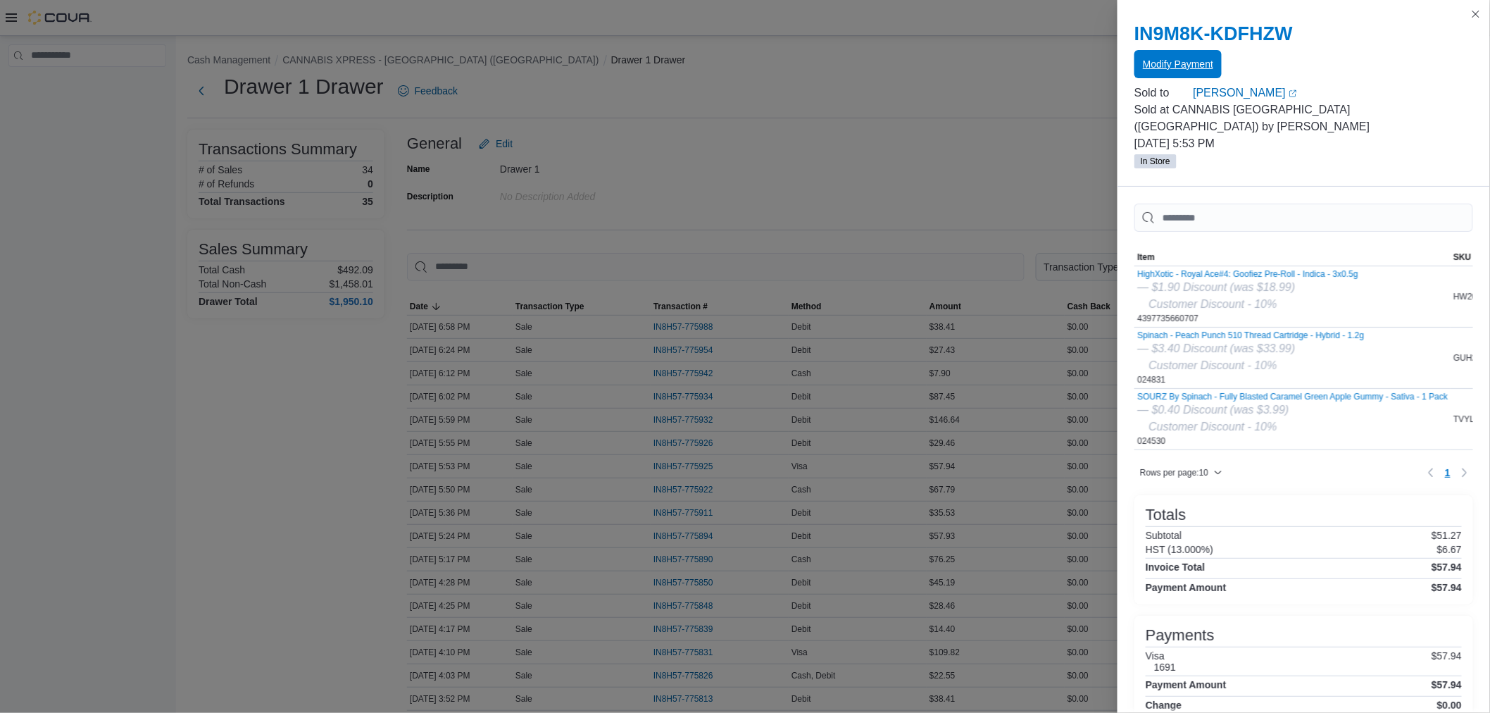
click at [1208, 58] on span "Modify Payment" at bounding box center [1178, 64] width 70 height 14
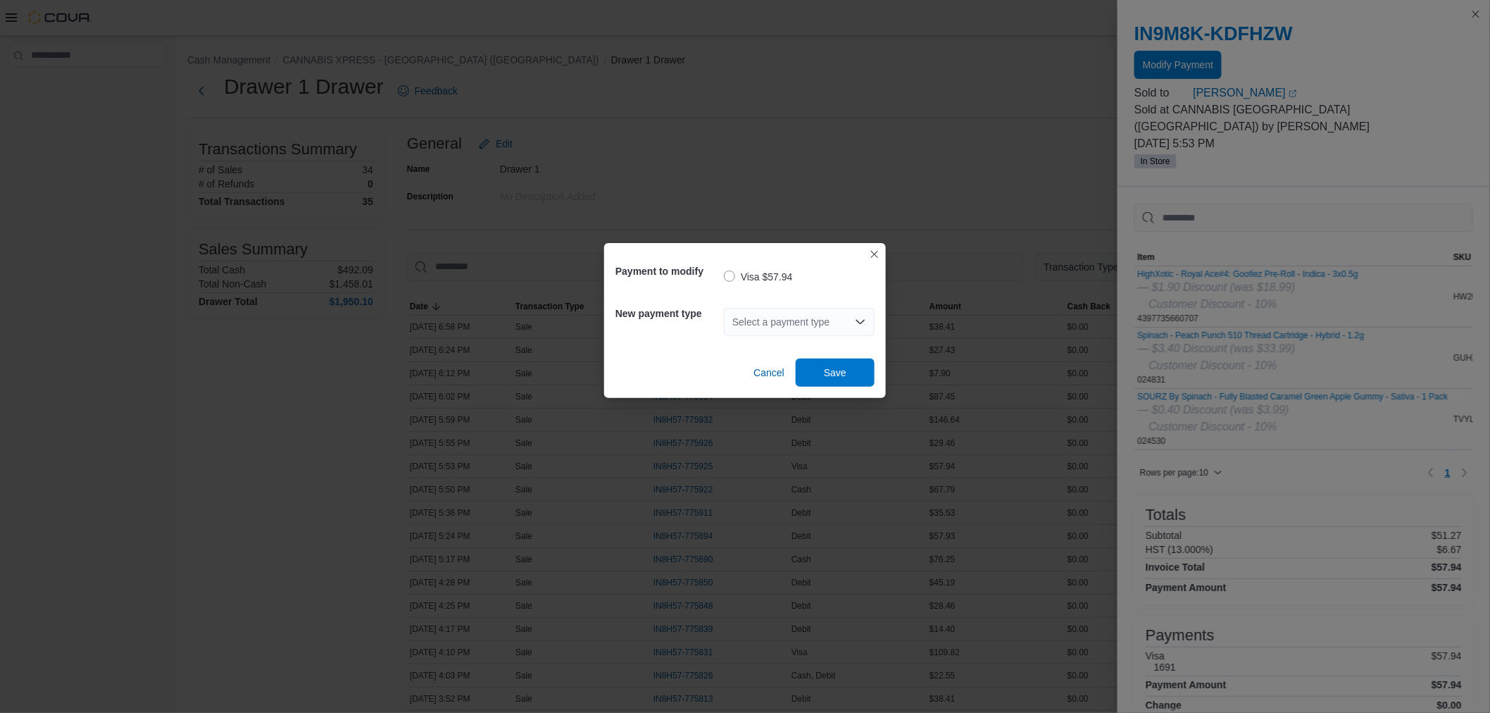
click at [770, 321] on div "Select a payment type" at bounding box center [799, 322] width 151 height 28
type input "***"
click at [773, 346] on span "Deb it" at bounding box center [807, 346] width 117 height 14
click at [846, 370] on span "Save" at bounding box center [835, 372] width 23 height 14
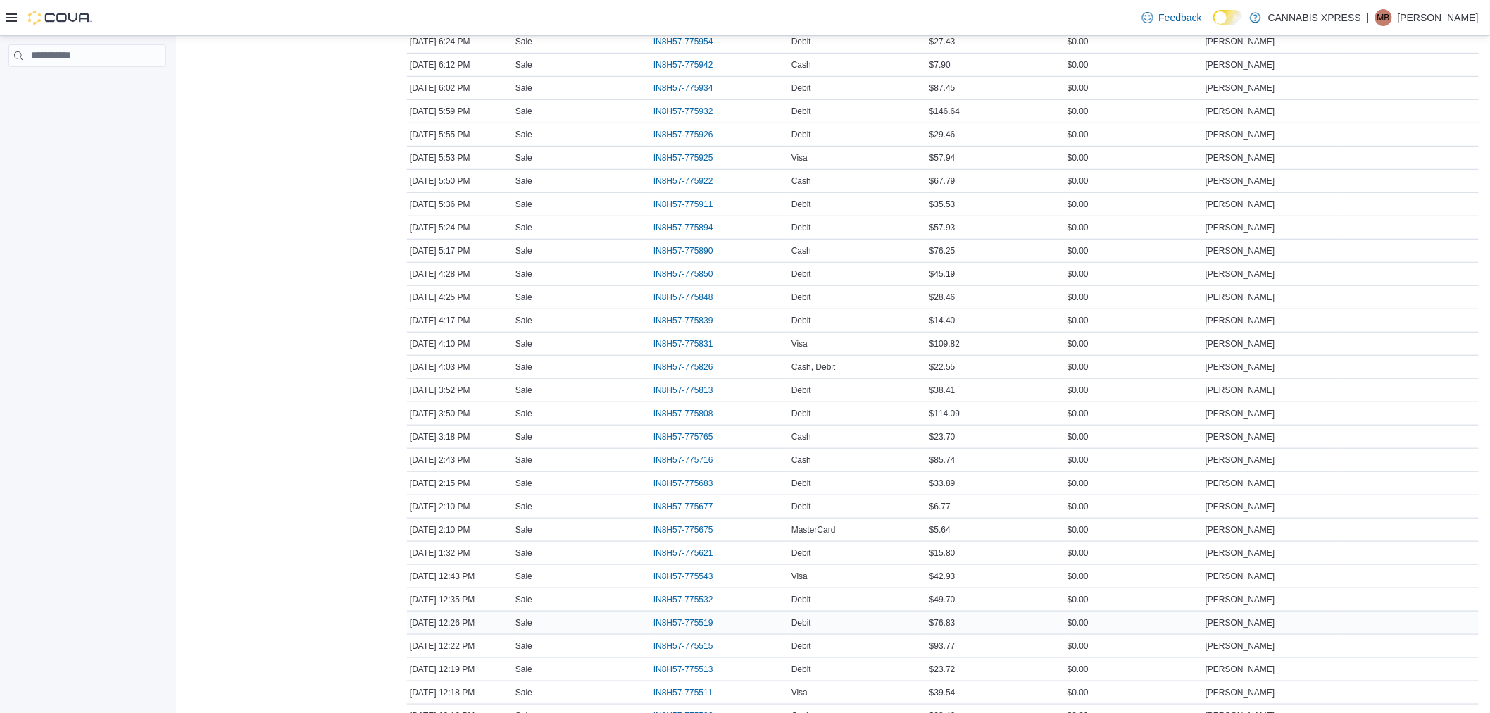
scroll to position [391, 0]
click at [676, 473] on span "IN8H57-775621" at bounding box center [684, 470] width 60 height 11
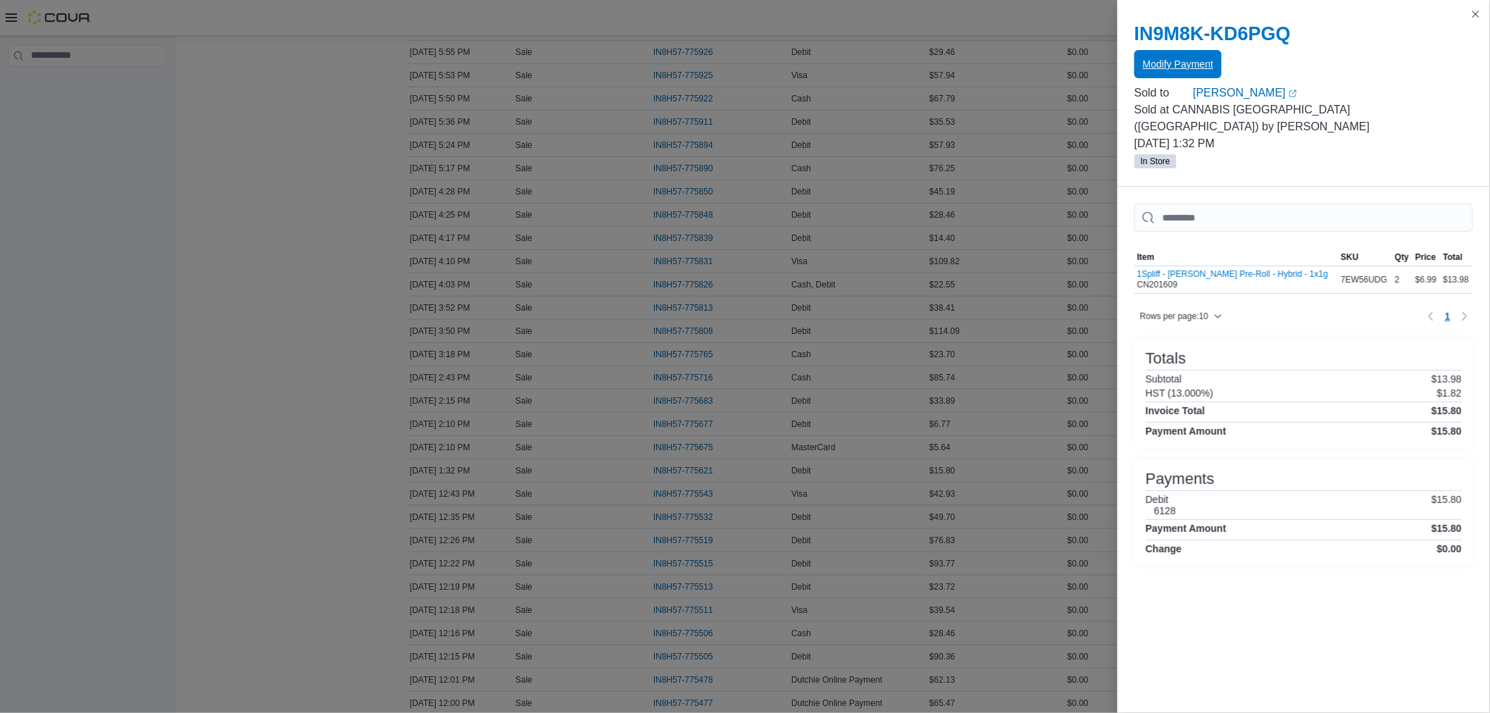
click at [1163, 76] on span "Modify Payment" at bounding box center [1178, 64] width 70 height 28
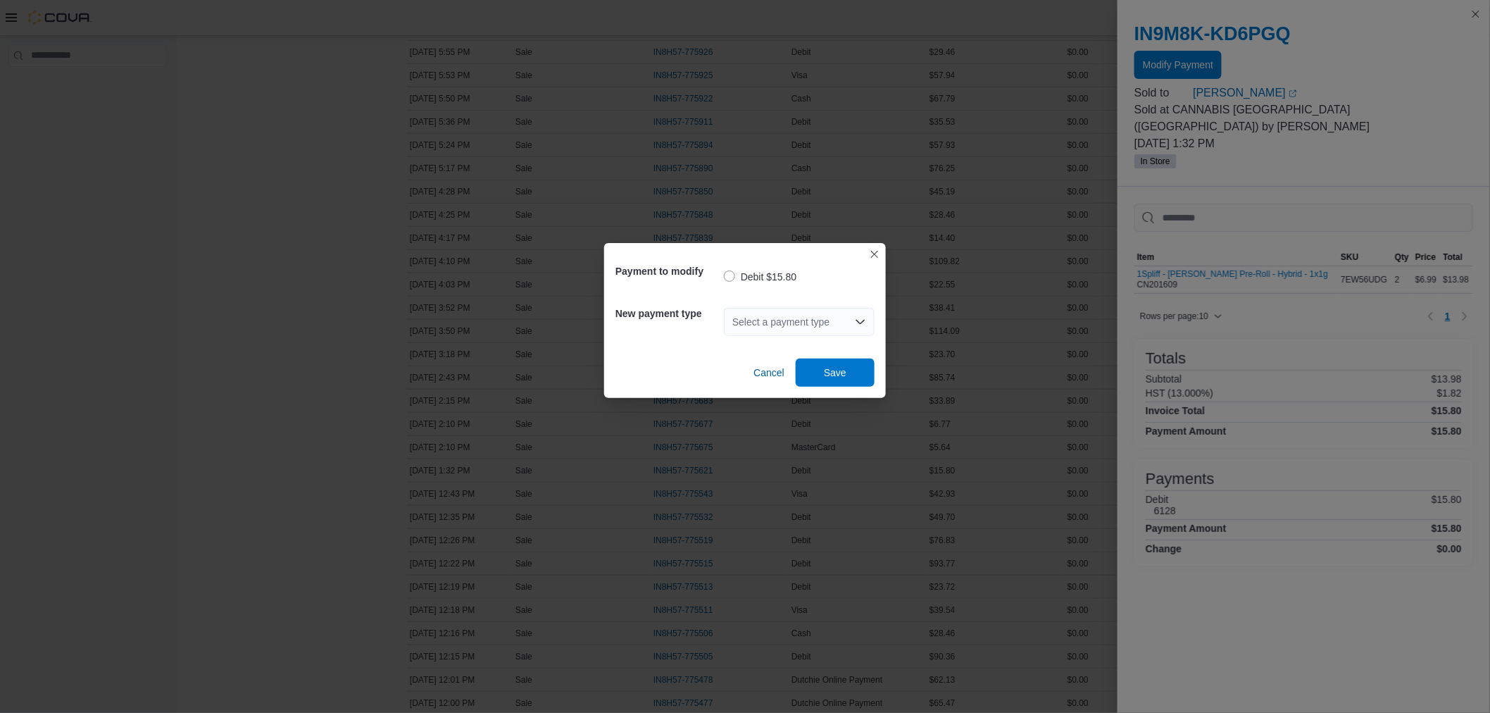
click at [797, 325] on div "Select a payment type" at bounding box center [799, 322] width 151 height 28
type input "*"
click at [773, 345] on span "V isa" at bounding box center [807, 346] width 117 height 14
click at [859, 374] on span "Save" at bounding box center [835, 372] width 62 height 28
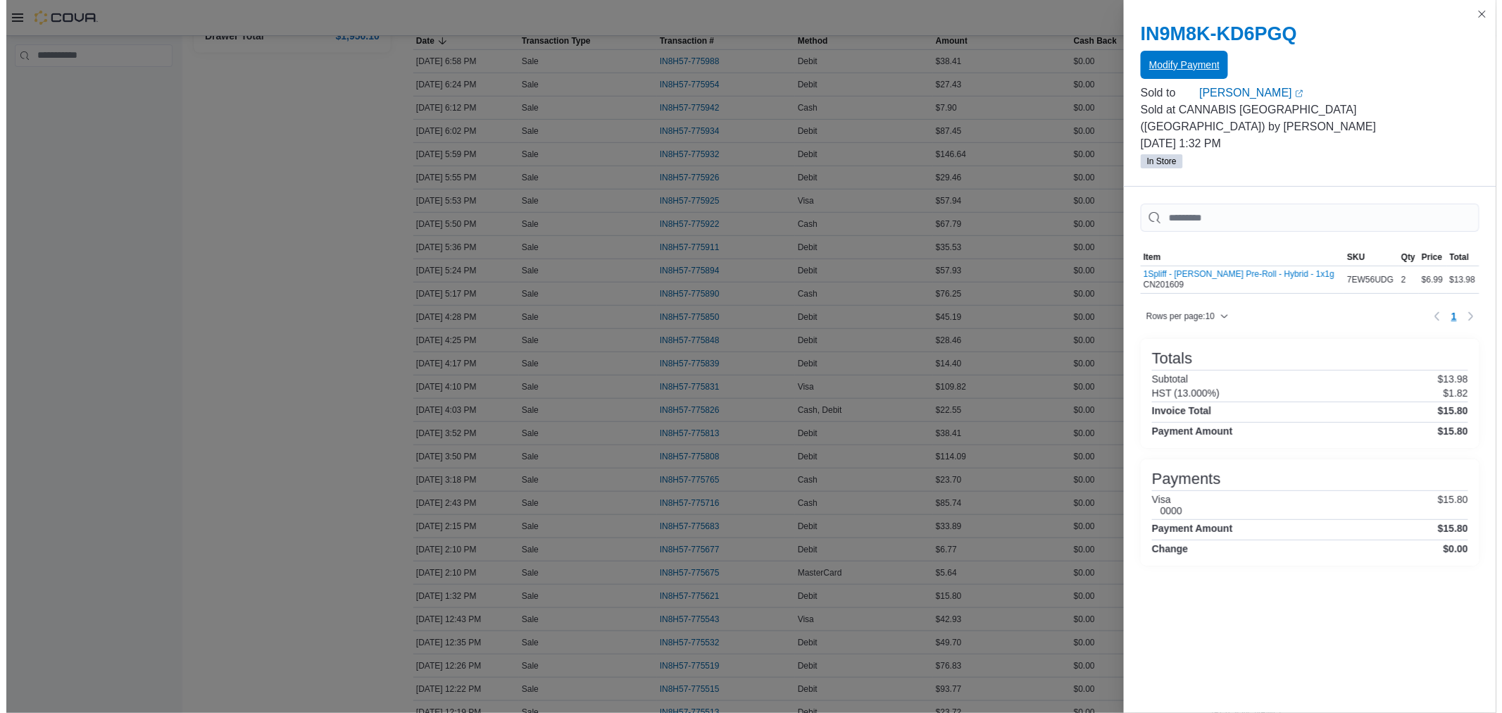
scroll to position [0, 0]
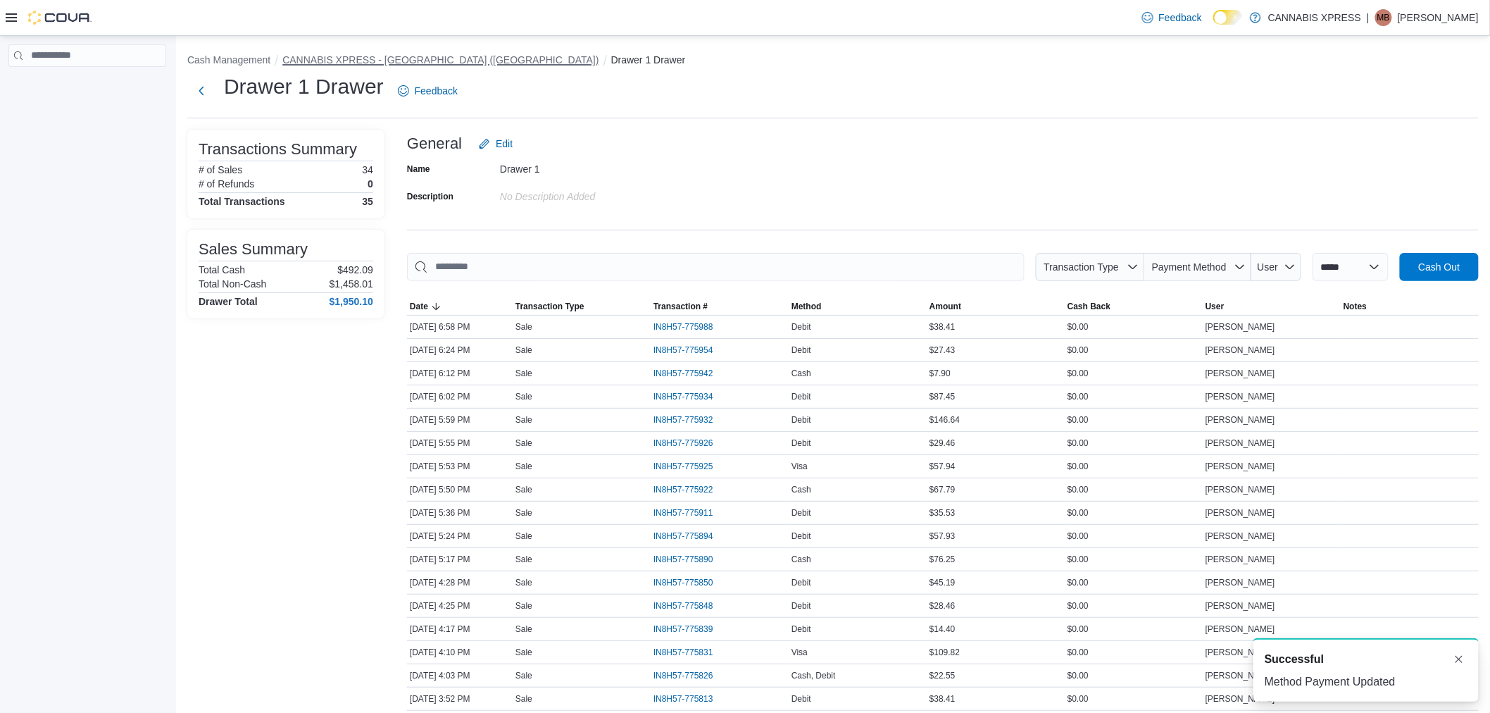
click at [449, 61] on button "CANNABIS XPRESS - [GEOGRAPHIC_DATA] ([GEOGRAPHIC_DATA])" at bounding box center [440, 59] width 316 height 11
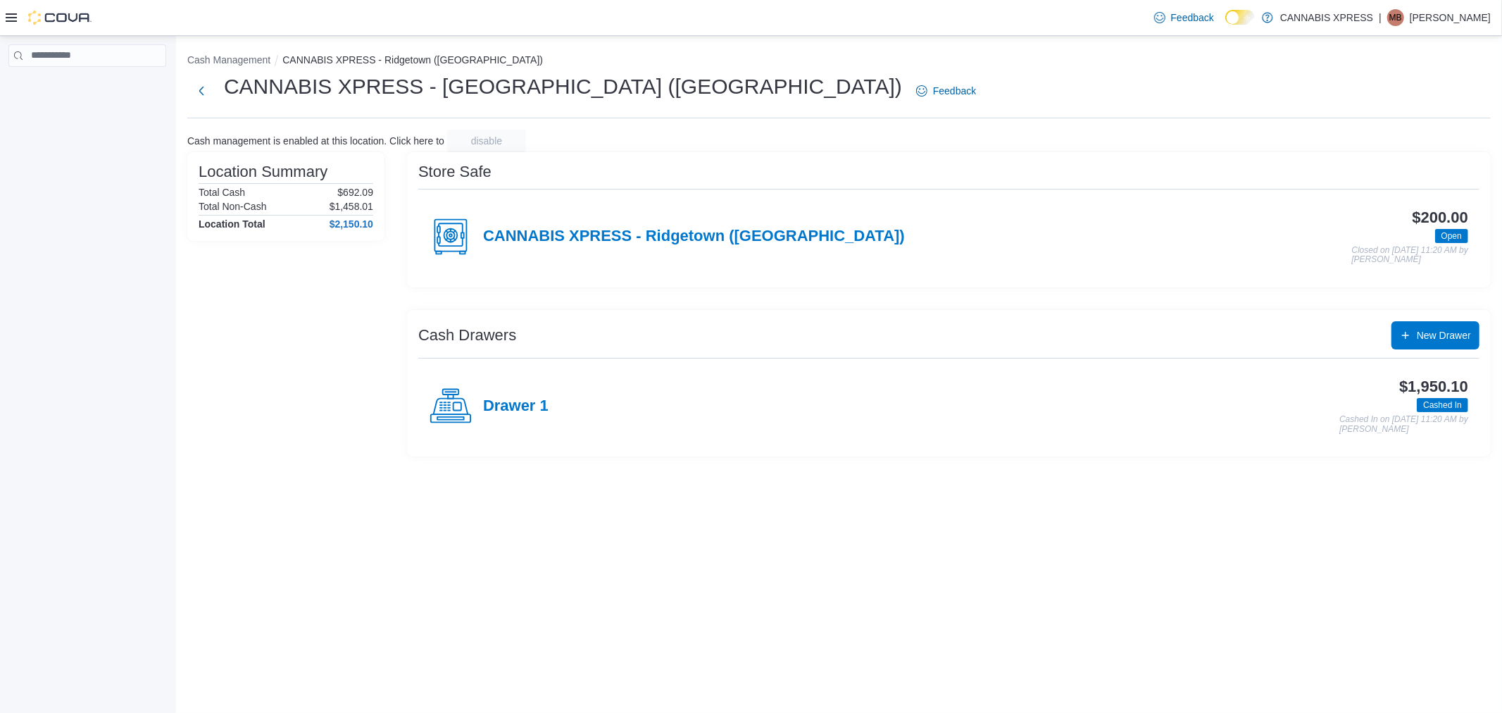
click at [508, 395] on div "Drawer 1" at bounding box center [489, 406] width 119 height 42
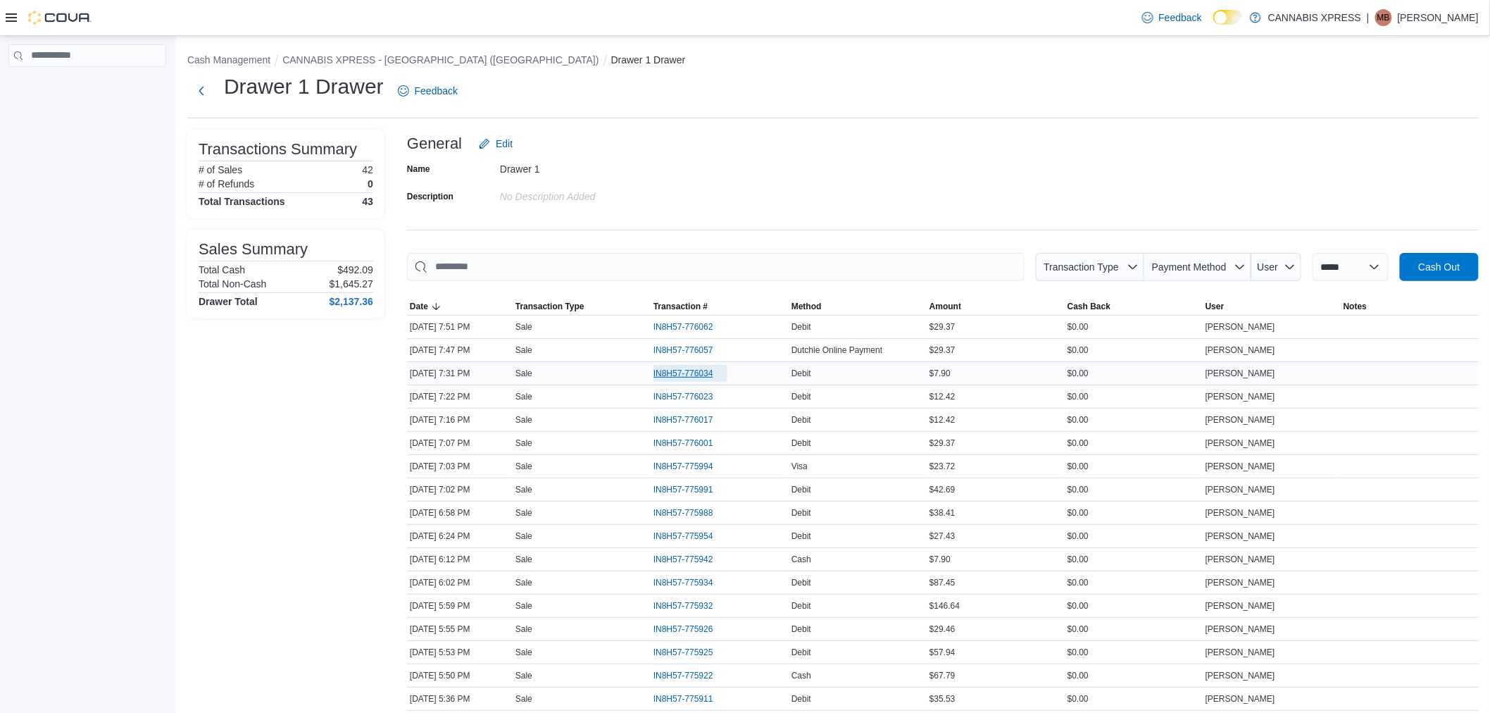
click at [692, 375] on span "IN8H57-776034" at bounding box center [684, 373] width 60 height 11
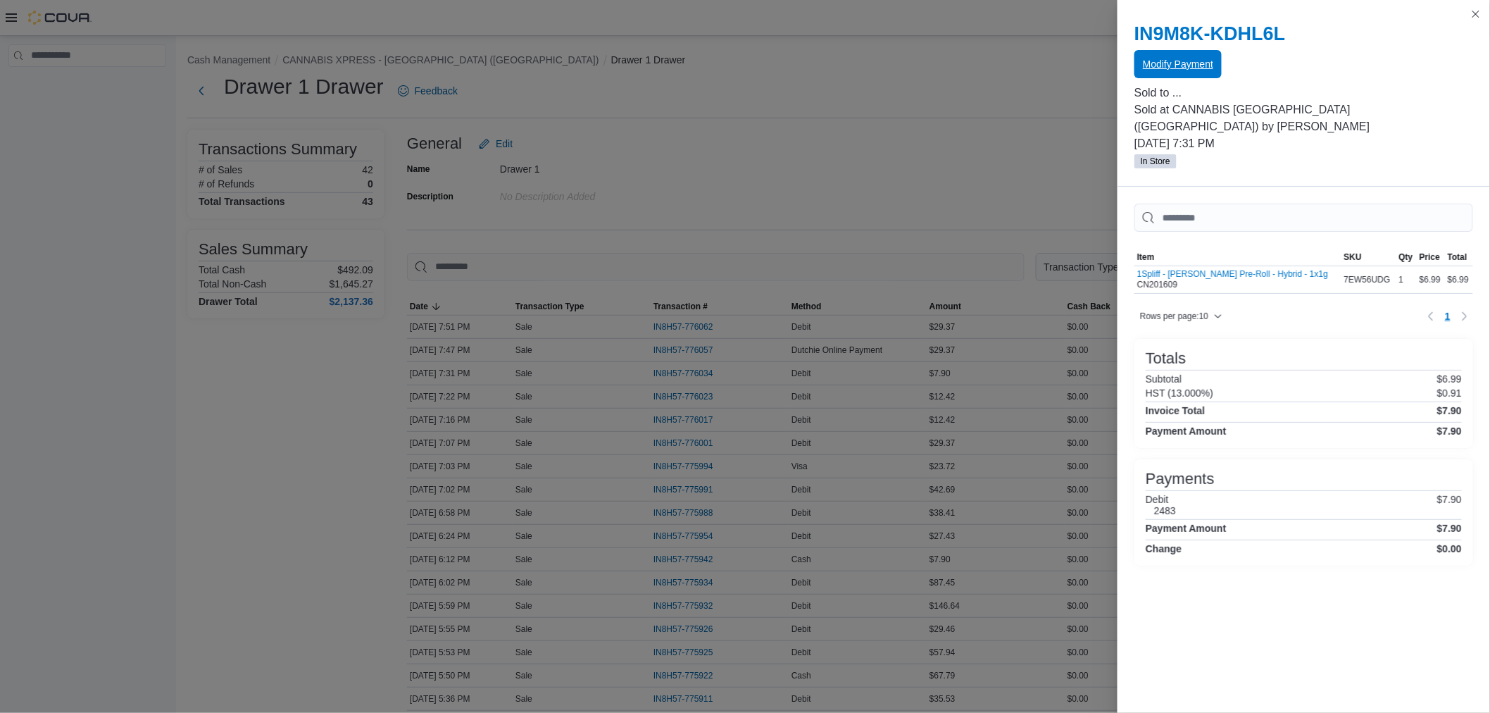
click at [1161, 65] on span "Modify Payment" at bounding box center [1178, 64] width 70 height 14
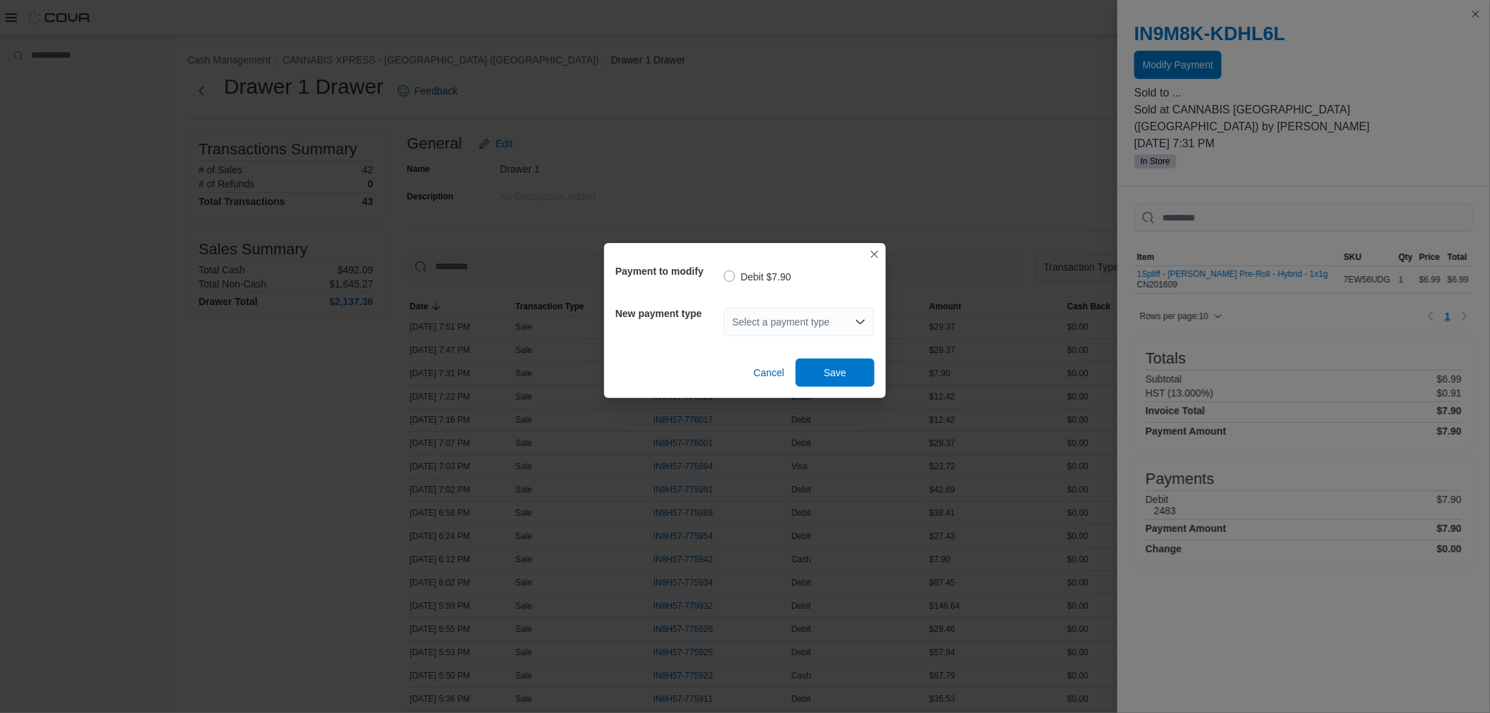
click at [746, 325] on div "Select a payment type" at bounding box center [799, 322] width 151 height 28
type input "***"
click at [751, 343] on span "Mas terCard" at bounding box center [807, 346] width 117 height 14
click at [806, 376] on span "Save" at bounding box center [835, 372] width 62 height 28
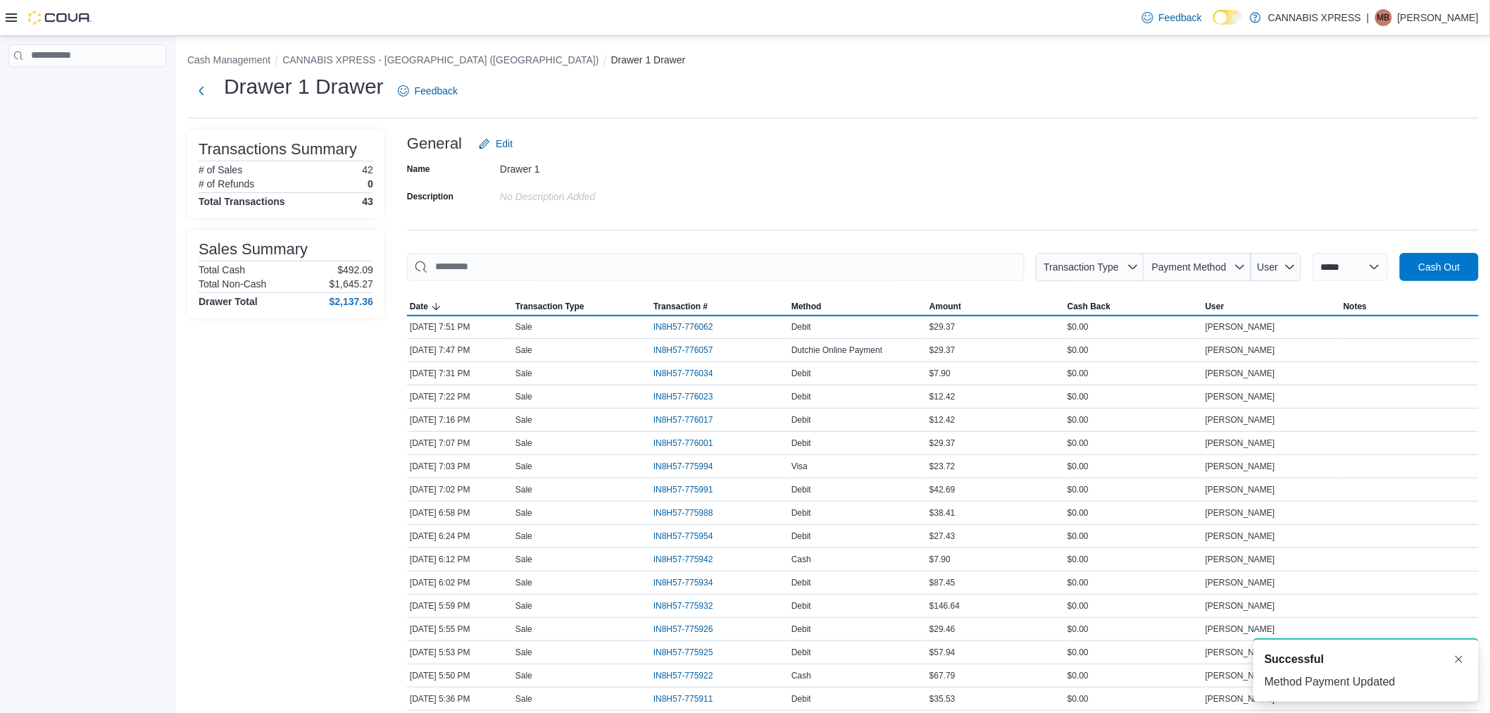
click at [441, 66] on li "CANNABIS XPRESS - [GEOGRAPHIC_DATA] ([GEOGRAPHIC_DATA])" at bounding box center [446, 60] width 328 height 14
click at [439, 56] on button "CANNABIS XPRESS - [GEOGRAPHIC_DATA] ([GEOGRAPHIC_DATA])" at bounding box center [440, 59] width 316 height 11
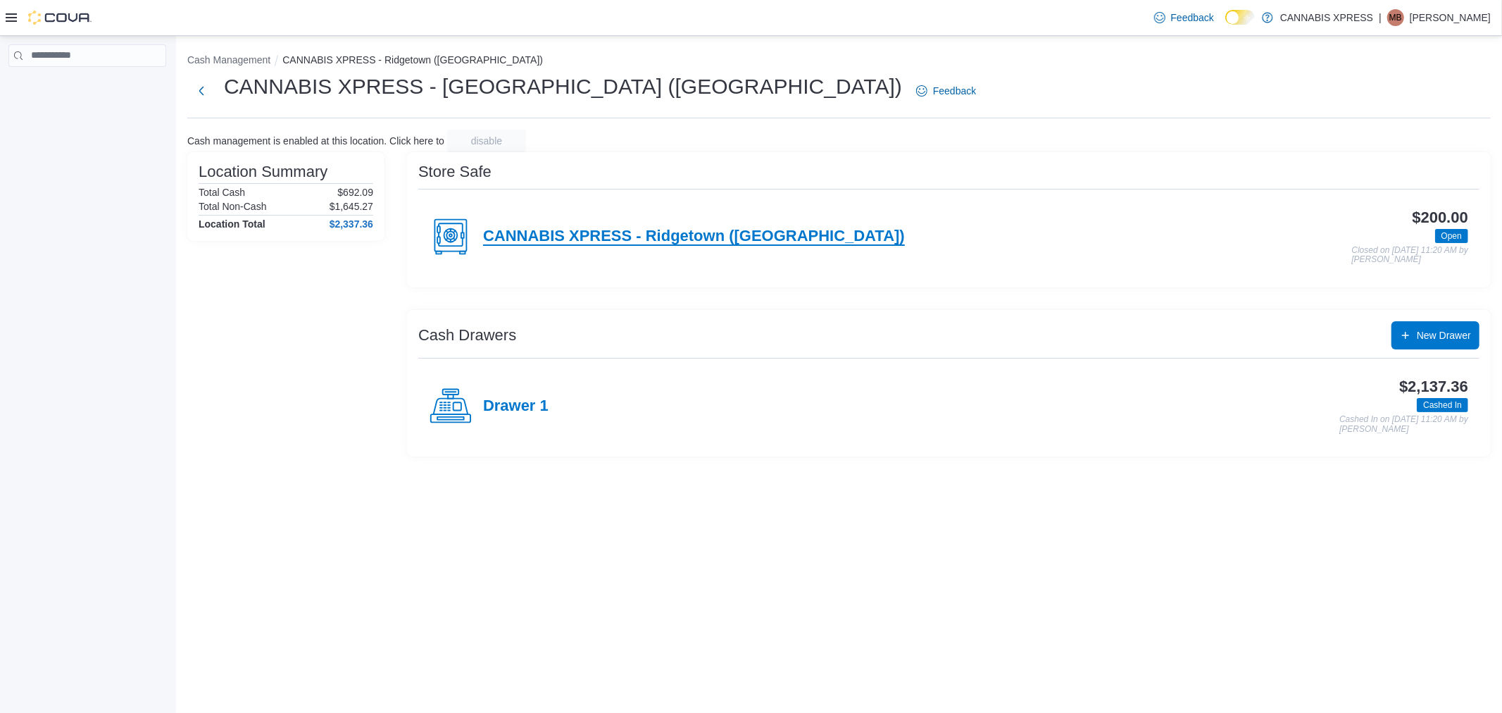
click at [613, 236] on h4 "CANNABIS XPRESS - Ridgetown (Main St)" at bounding box center [694, 236] width 422 height 18
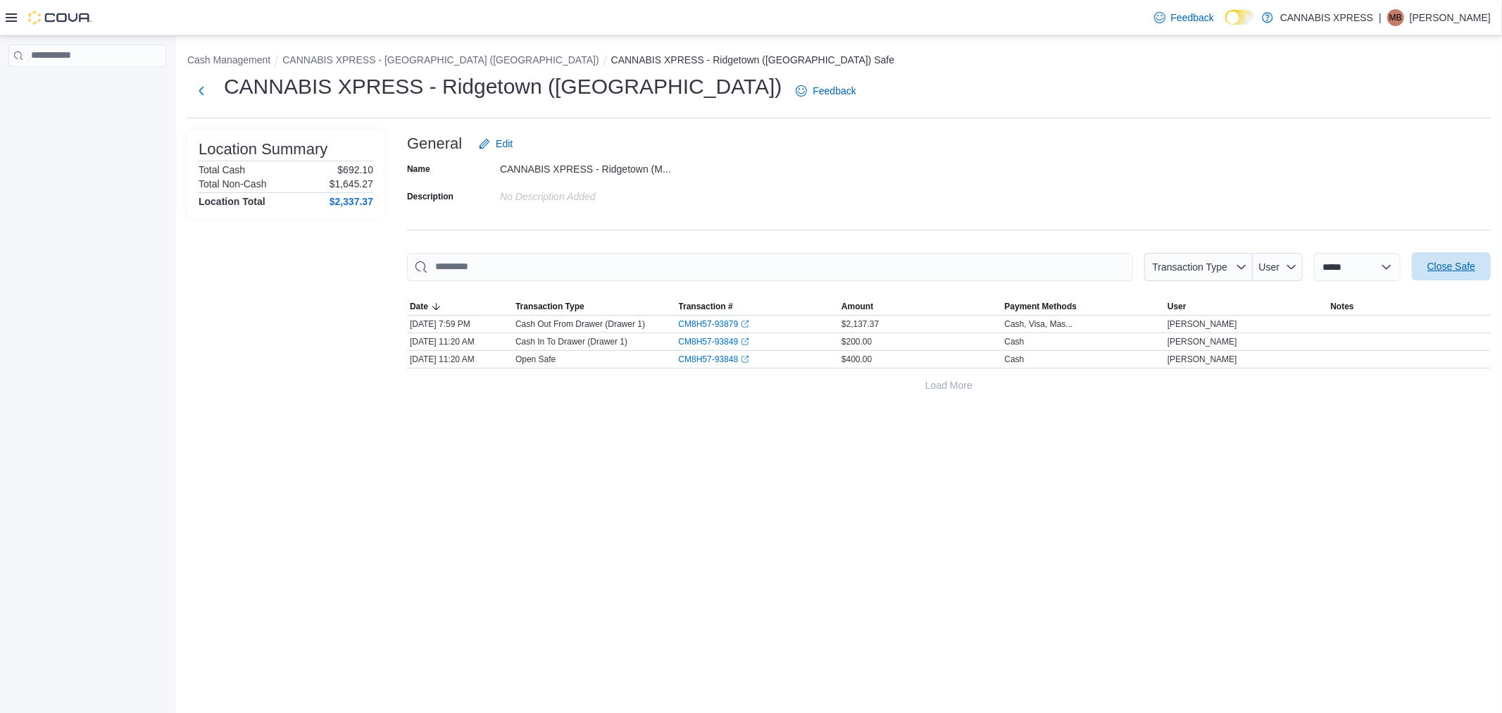
click at [1431, 269] on span "Close Safe" at bounding box center [1451, 266] width 48 height 14
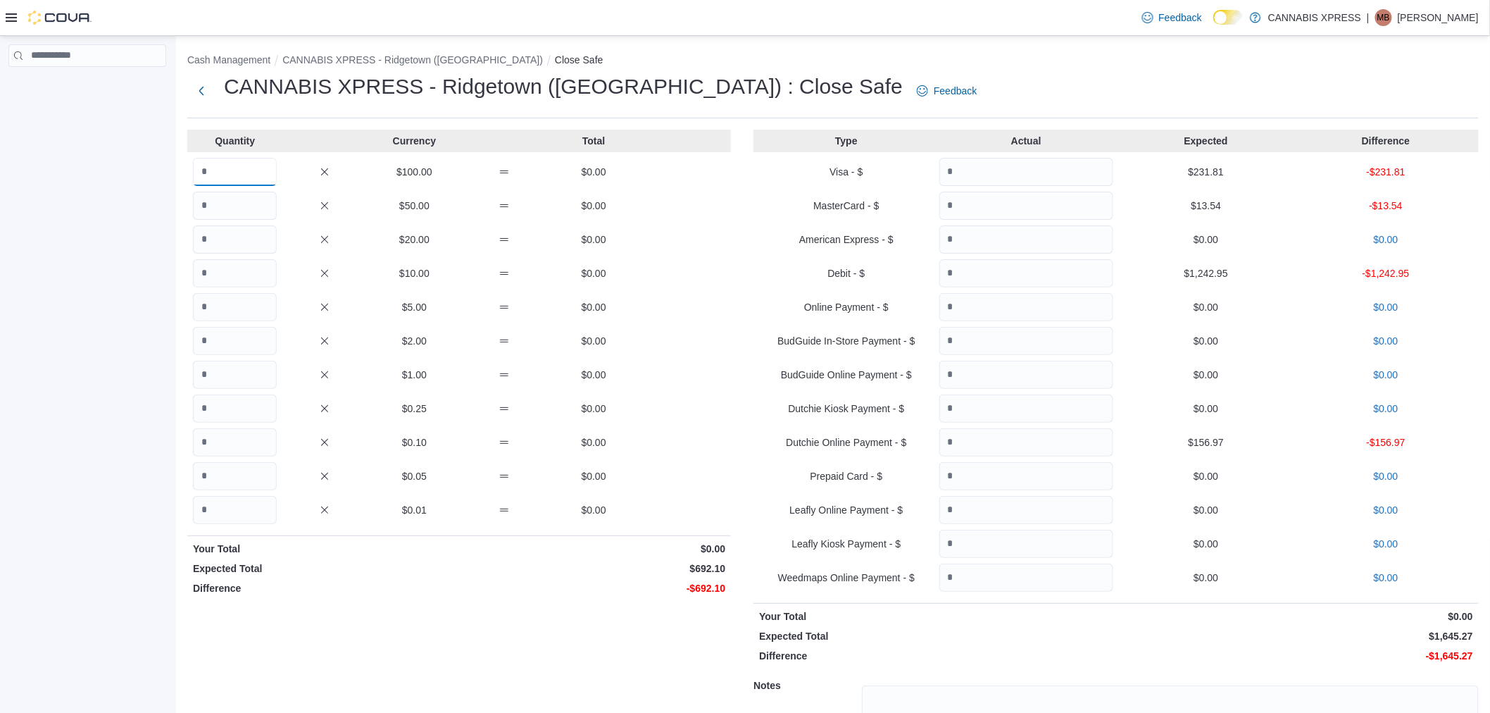
click at [251, 172] on input "Quantity" at bounding box center [235, 172] width 84 height 28
type input "*"
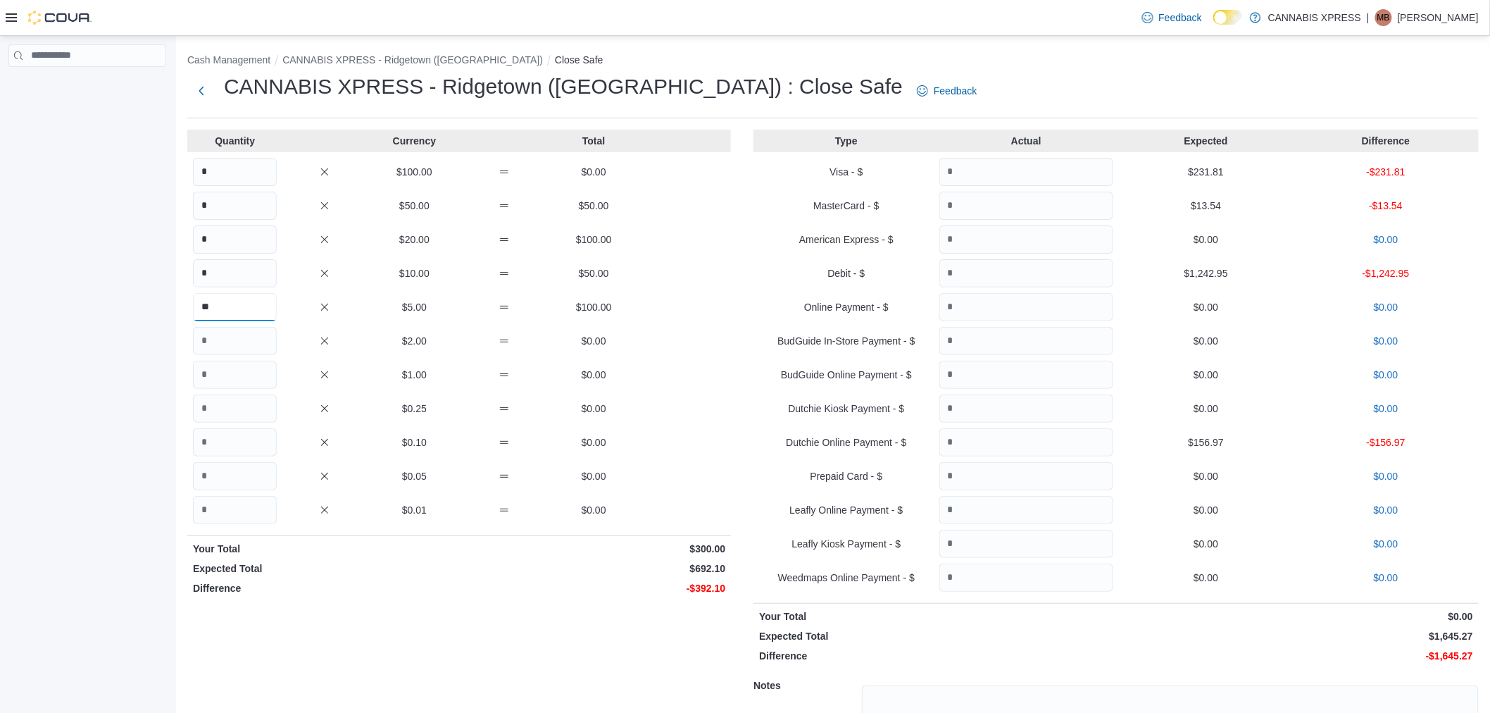
type input "**"
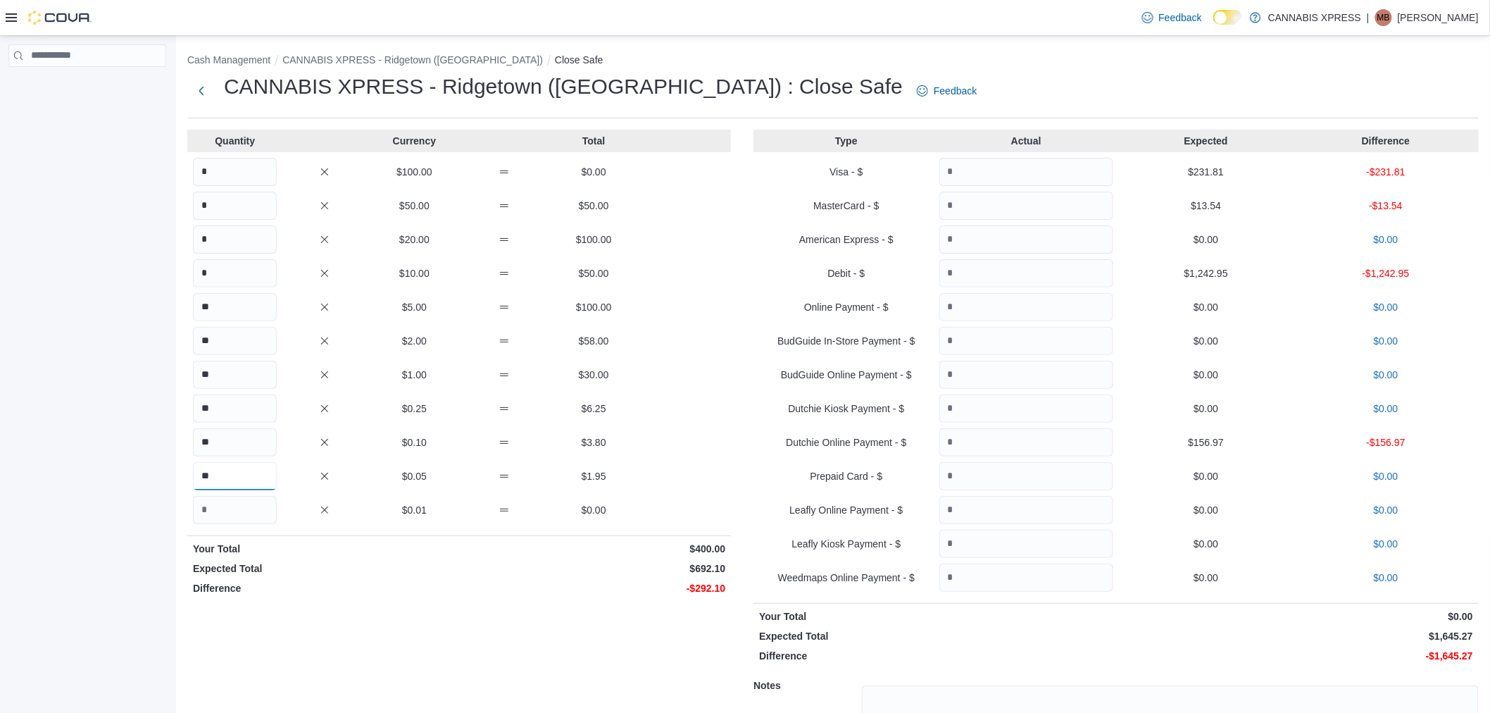
type input "**"
click at [1046, 168] on input "Quantity" at bounding box center [1026, 172] width 174 height 28
type input "******"
click at [1044, 208] on input "Quantity" at bounding box center [1026, 206] width 174 height 28
type input "*****"
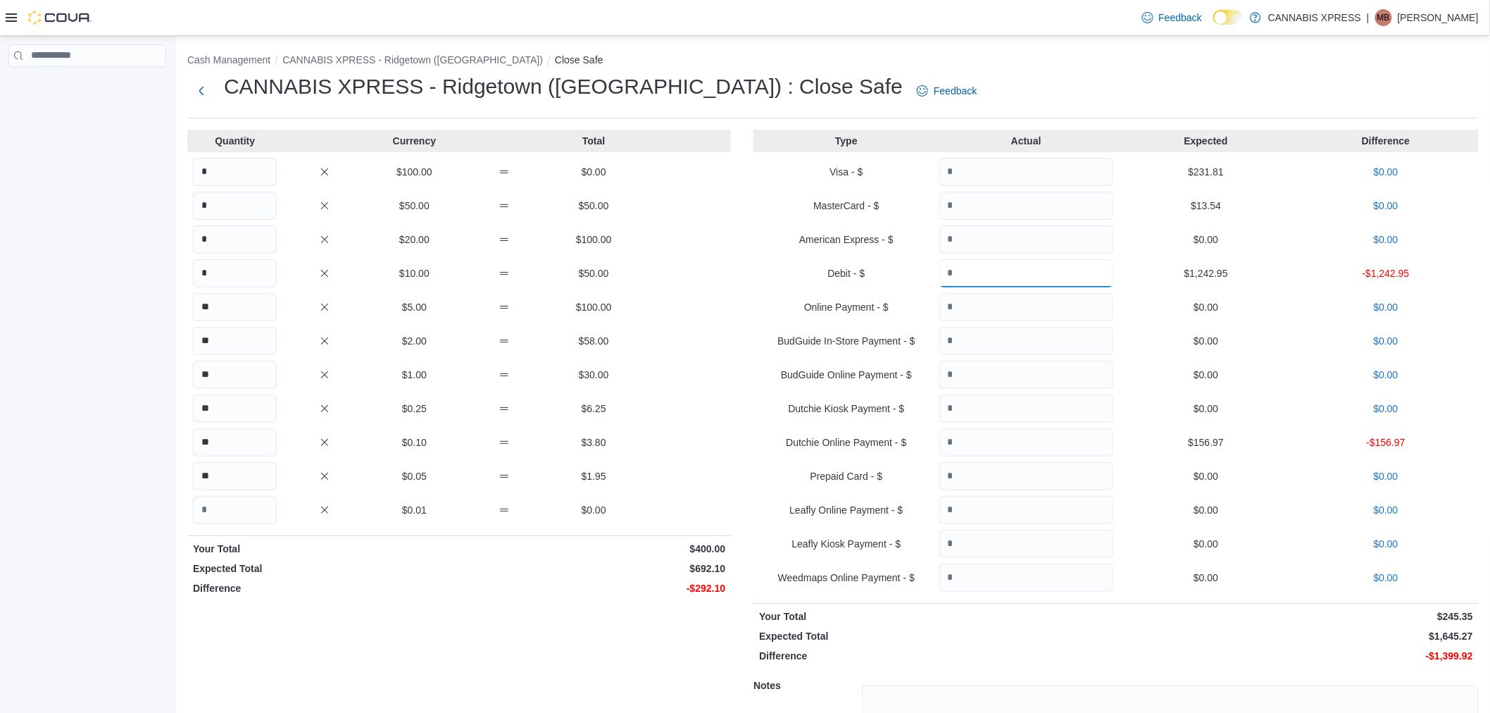
click at [1028, 278] on input "Quantity" at bounding box center [1026, 273] width 174 height 28
type input "*******"
click at [1039, 438] on input "Quantity" at bounding box center [1026, 442] width 174 height 28
type input "******"
click at [1013, 616] on p "Your Total" at bounding box center [936, 616] width 354 height 14
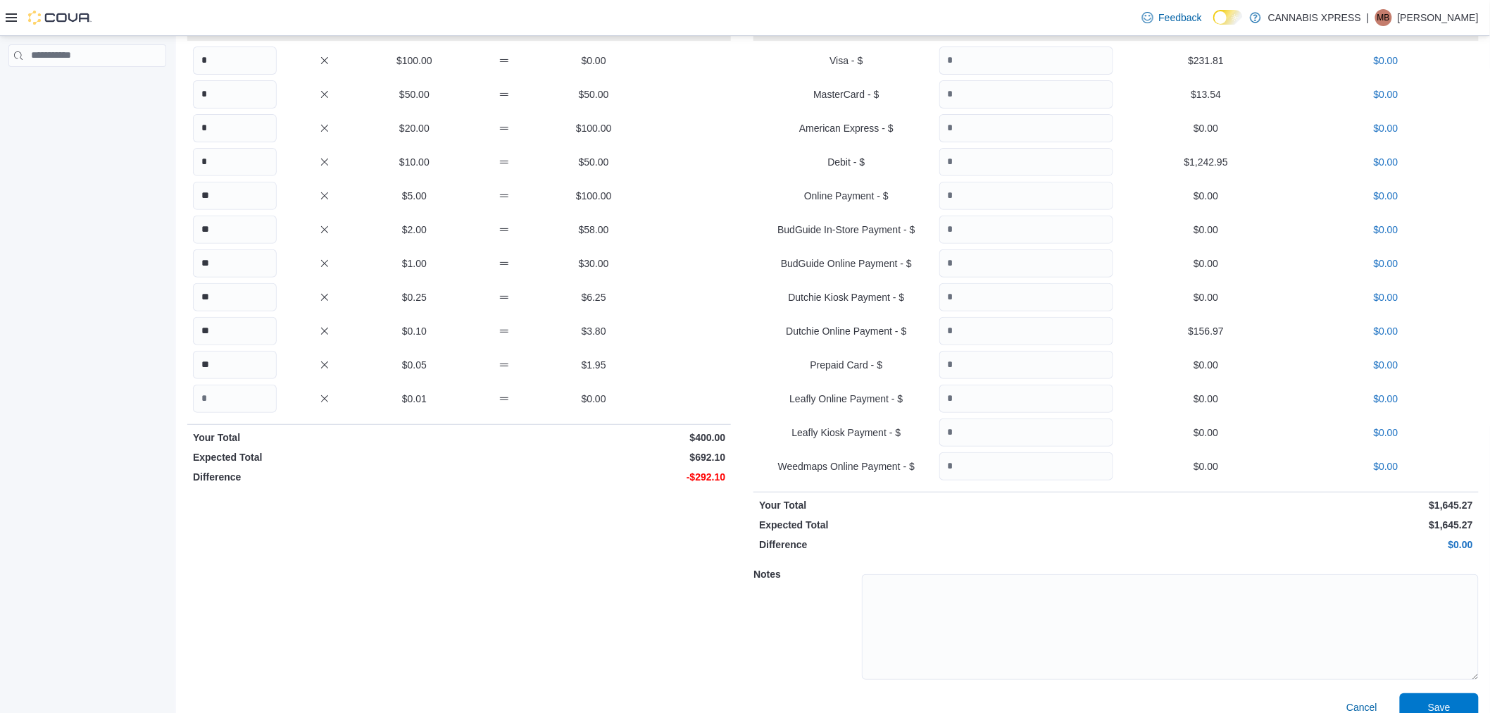
scroll to position [130, 0]
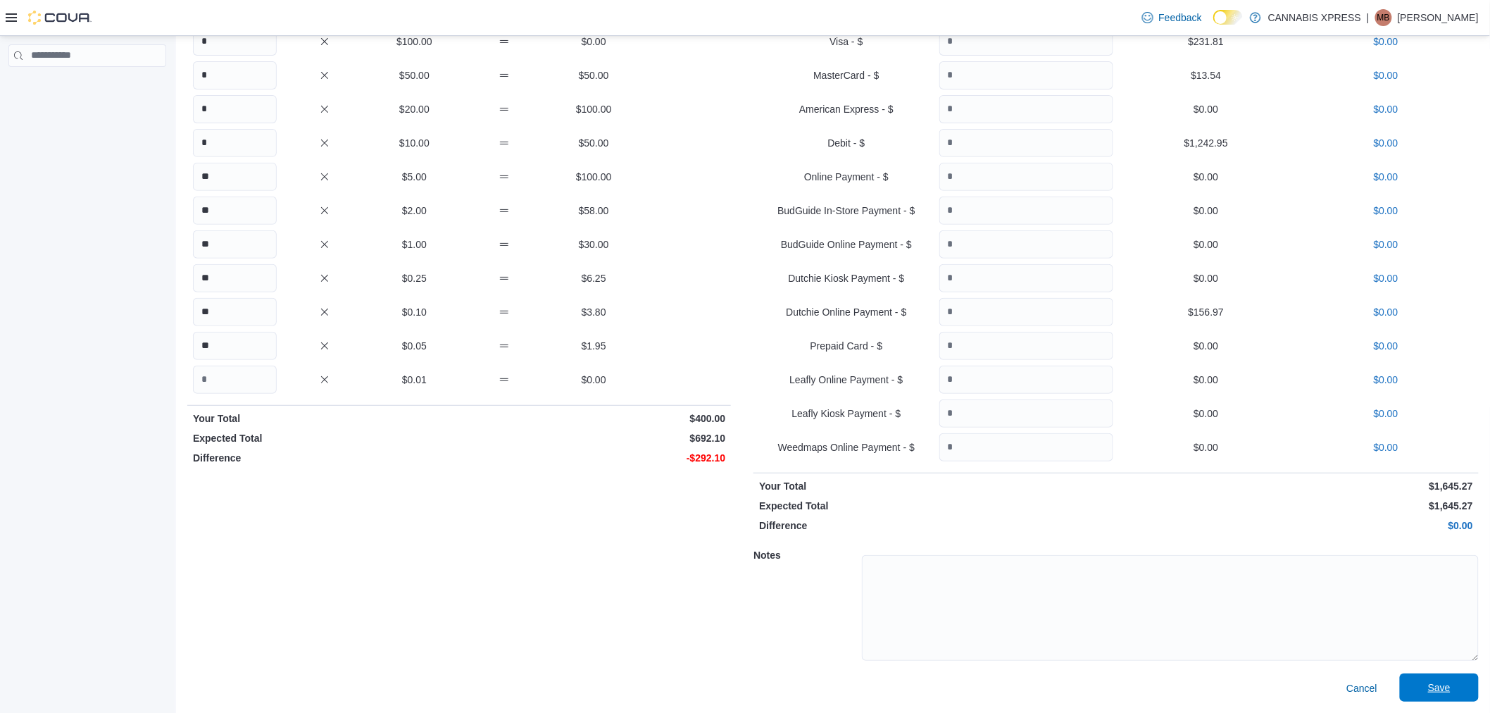
click at [1451, 687] on span "Save" at bounding box center [1439, 687] width 23 height 14
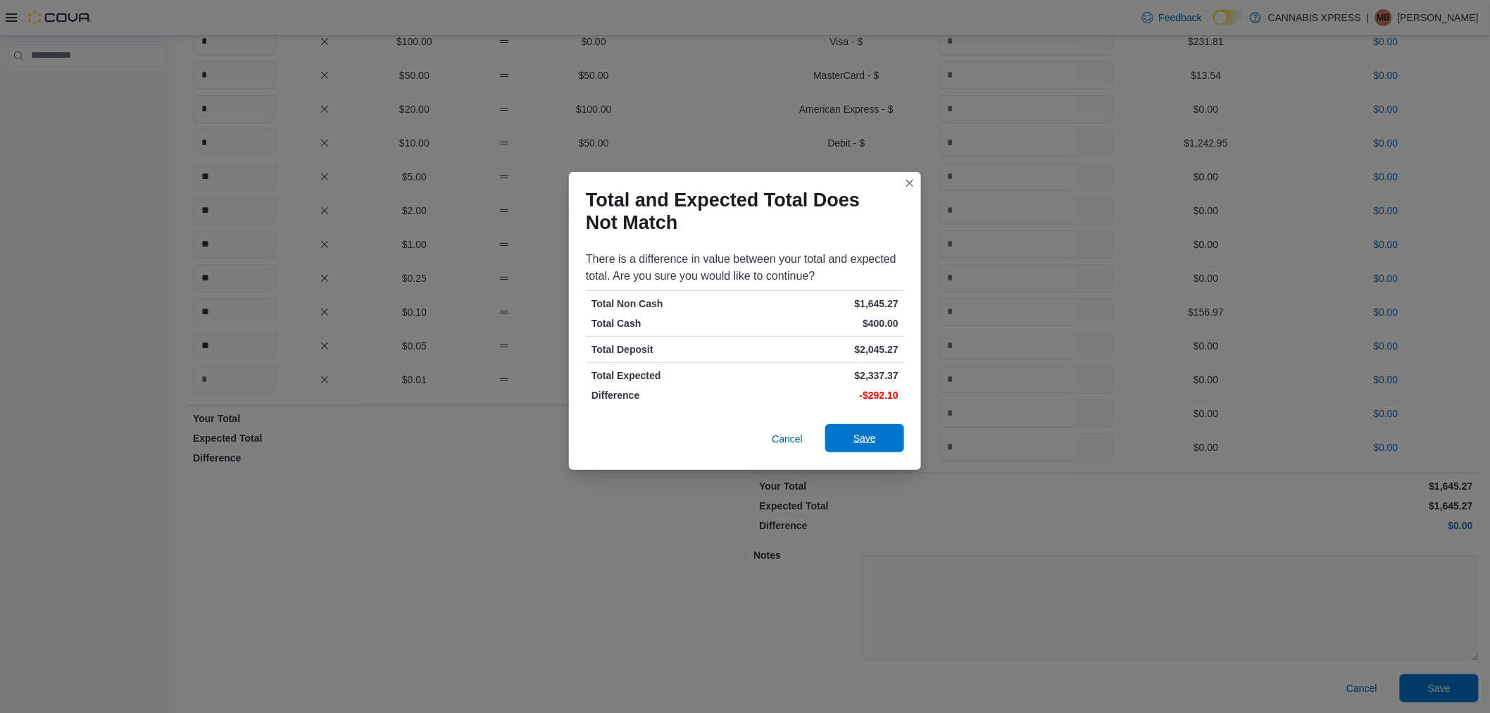
click at [889, 442] on span "Save" at bounding box center [865, 438] width 62 height 28
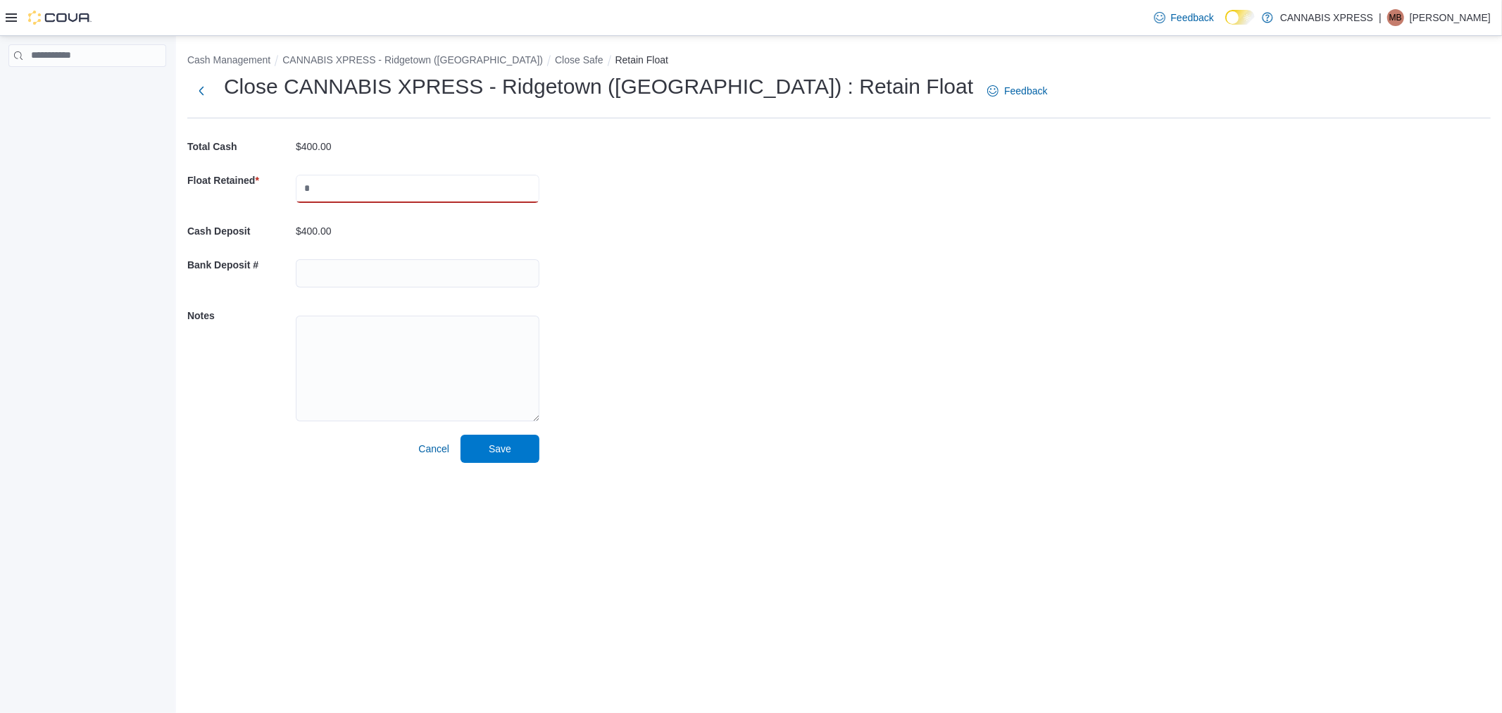
click at [320, 186] on input "text" at bounding box center [418, 189] width 244 height 28
type input "***"
drag, startPoint x: 673, startPoint y: 245, endPoint x: 618, endPoint y: 356, distance: 124.1
click at [673, 246] on div "Cash Management CANNABIS XPRESS - Ridgetown (Main St) Close Safe Retain Float C…" at bounding box center [839, 255] width 1326 height 438
click at [508, 453] on span "Save" at bounding box center [500, 448] width 23 height 14
